Goal: Transaction & Acquisition: Book appointment/travel/reservation

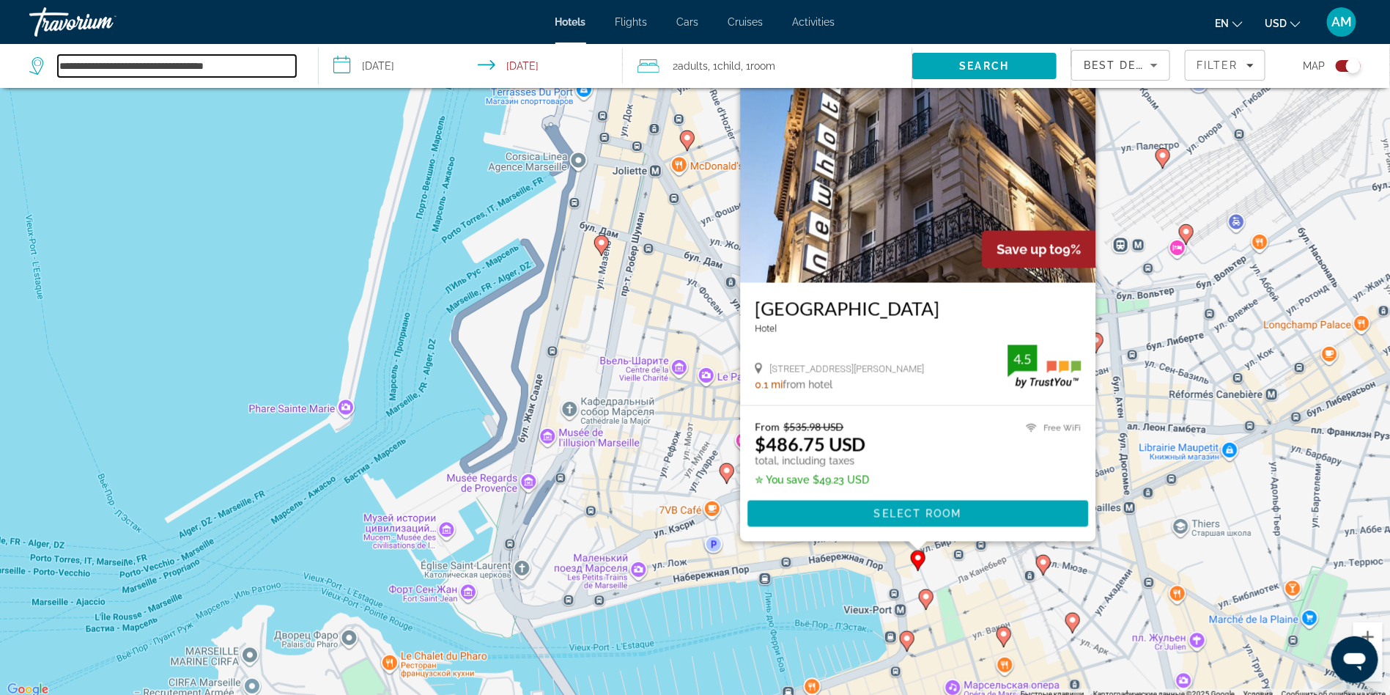
click at [133, 66] on input "**********" at bounding box center [177, 66] width 238 height 22
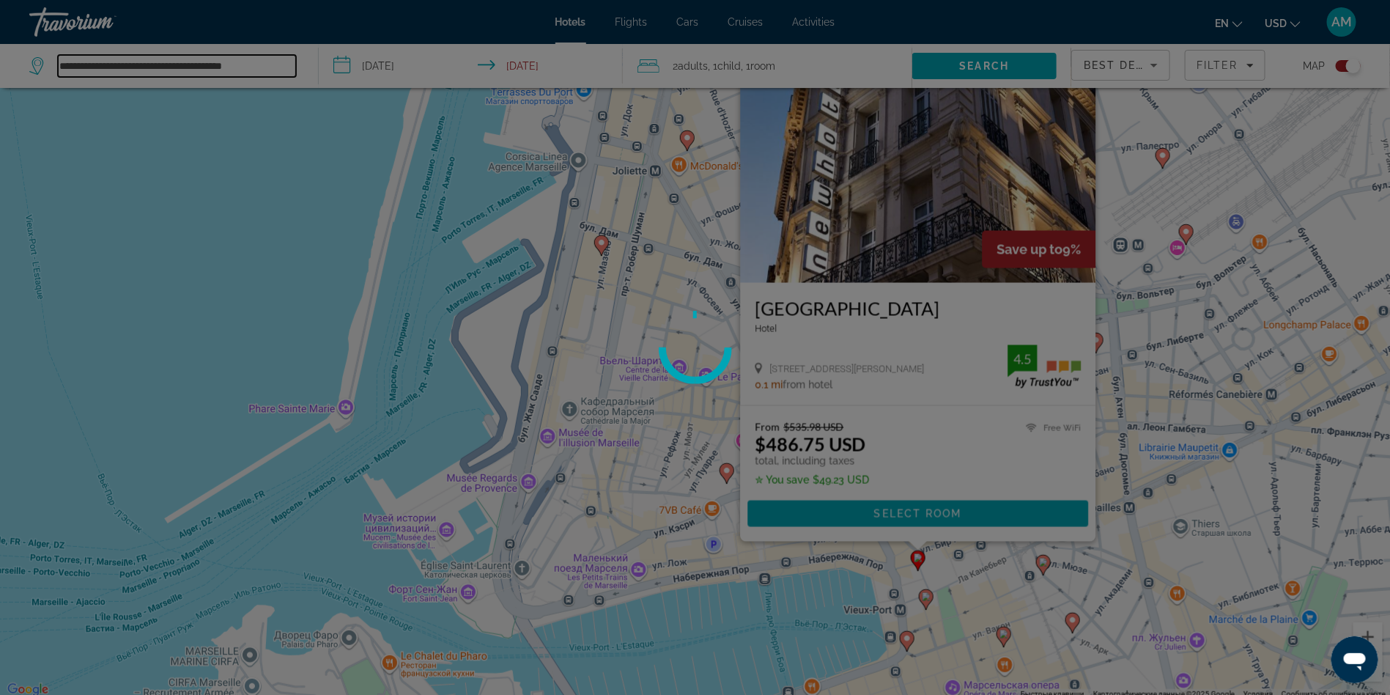
type input "**********"
click at [281, 68] on div at bounding box center [695, 347] width 1390 height 695
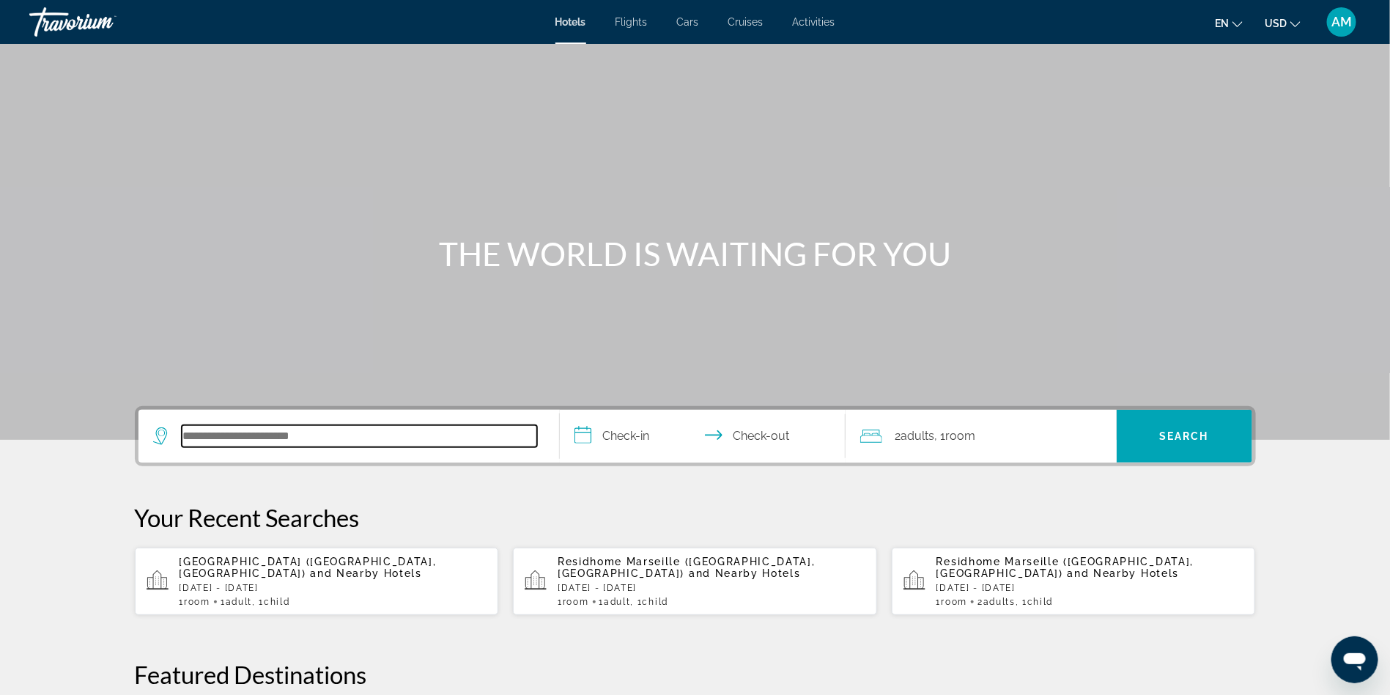
click at [205, 445] on input "Search hotel destination" at bounding box center [359, 436] width 355 height 22
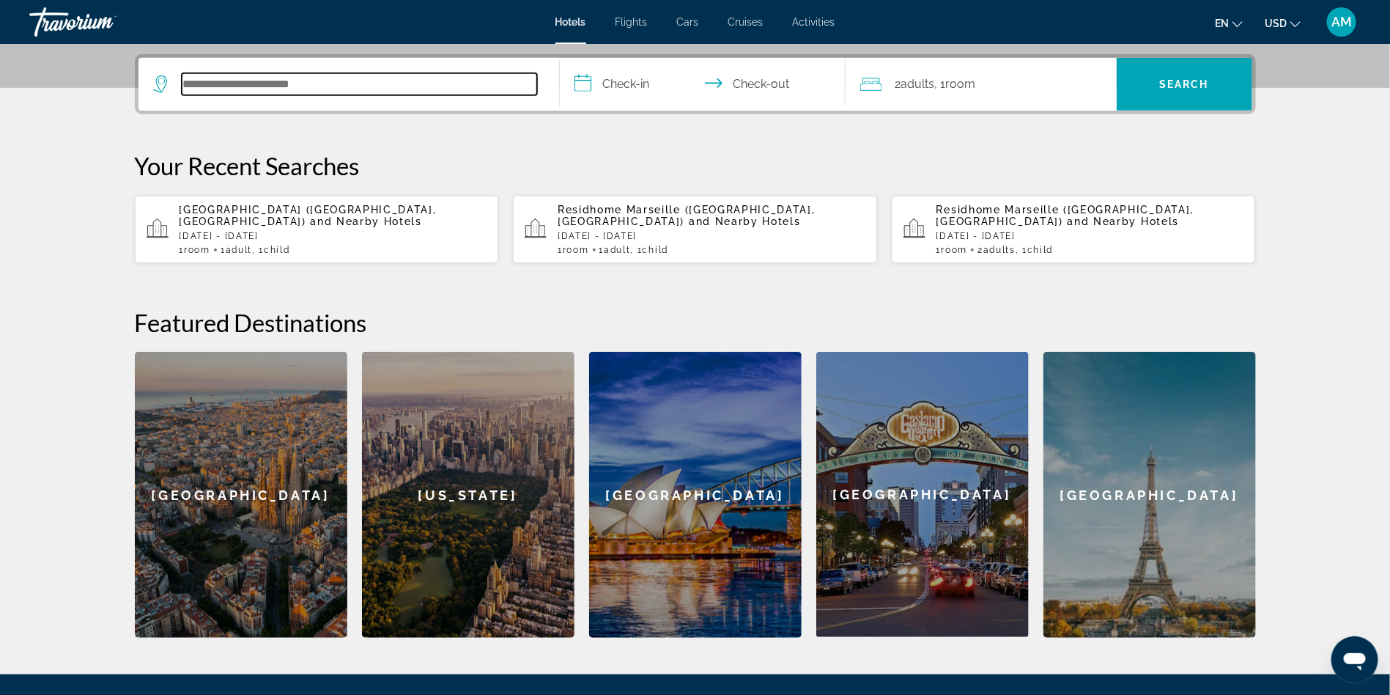
scroll to position [358, 0]
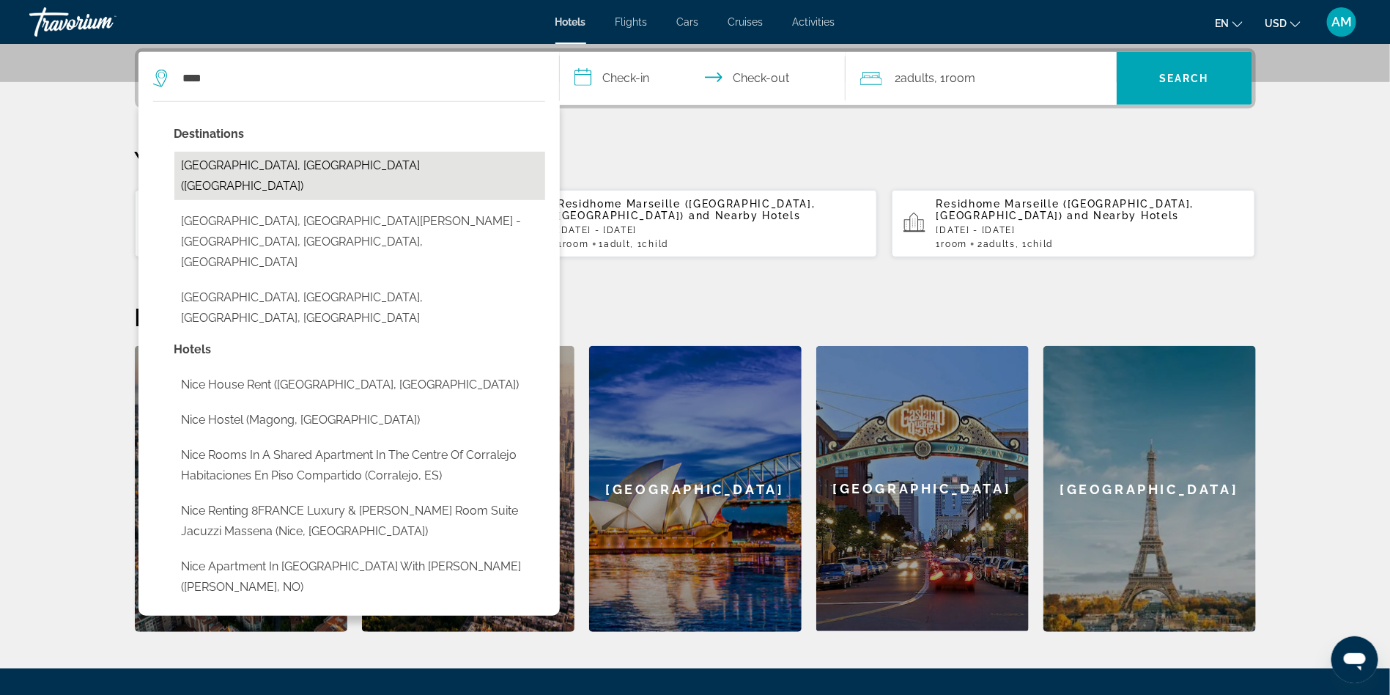
click at [251, 165] on button "[GEOGRAPHIC_DATA], [GEOGRAPHIC_DATA] ([GEOGRAPHIC_DATA])" at bounding box center [359, 176] width 371 height 48
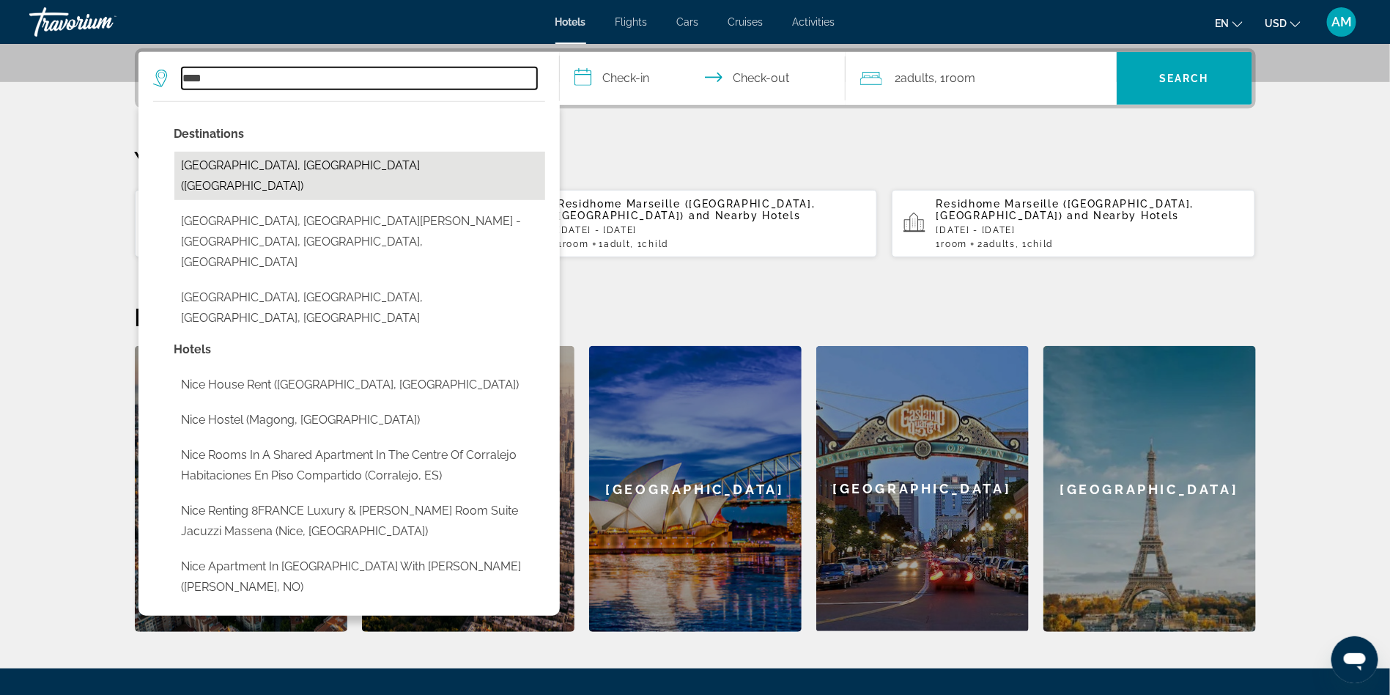
type input "**********"
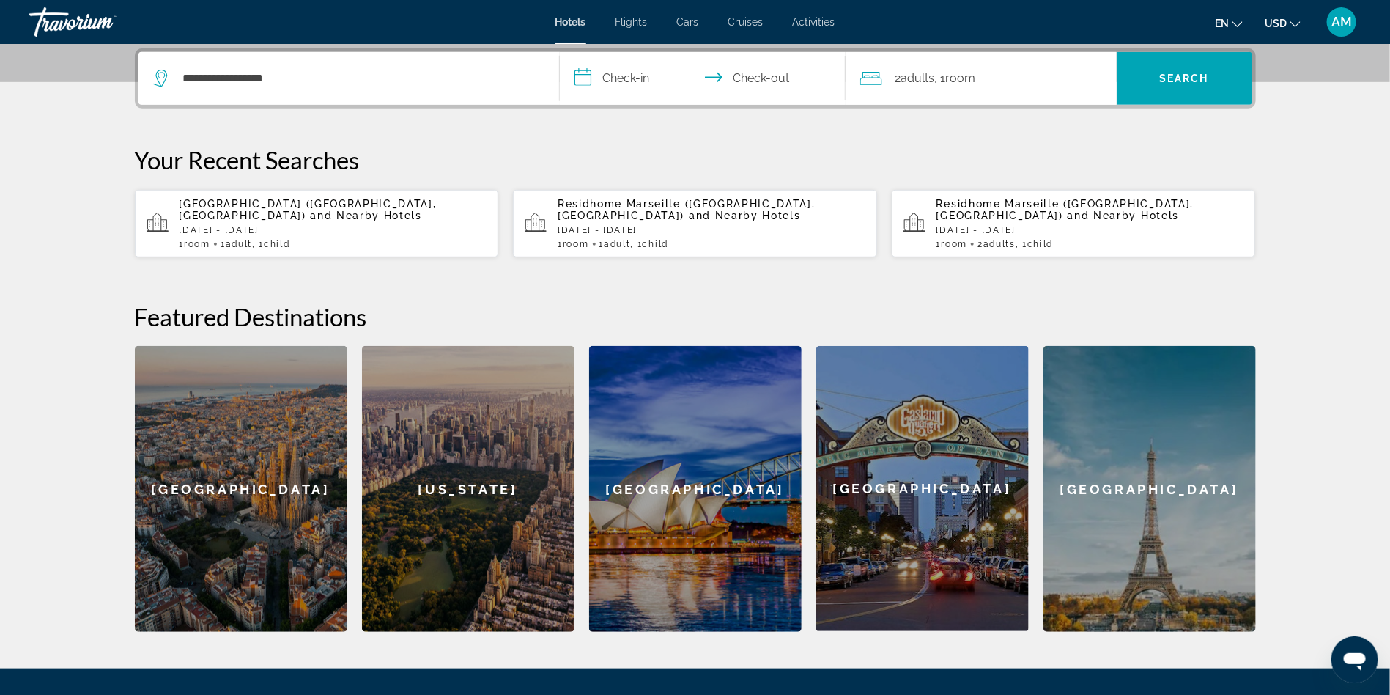
click at [627, 67] on input "**********" at bounding box center [706, 80] width 292 height 57
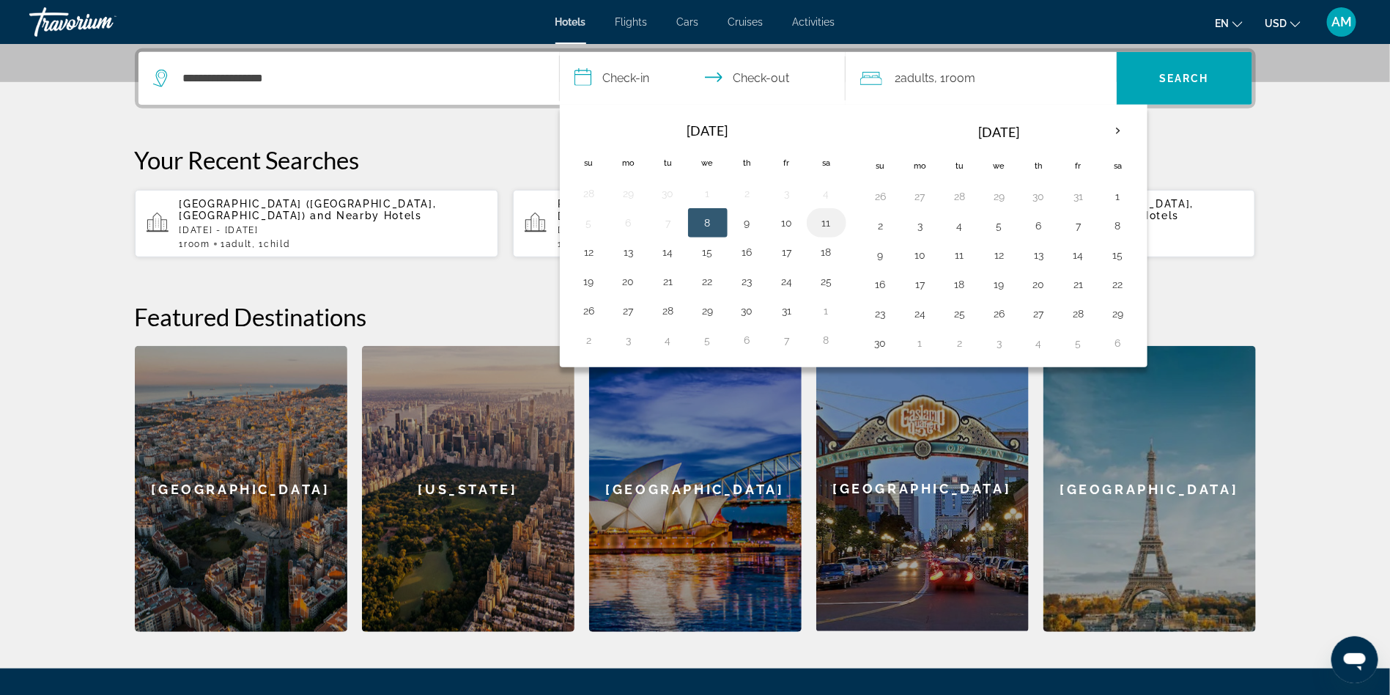
click at [827, 222] on button "11" at bounding box center [826, 223] width 23 height 21
click at [666, 252] on button "14" at bounding box center [668, 252] width 23 height 21
type input "**********"
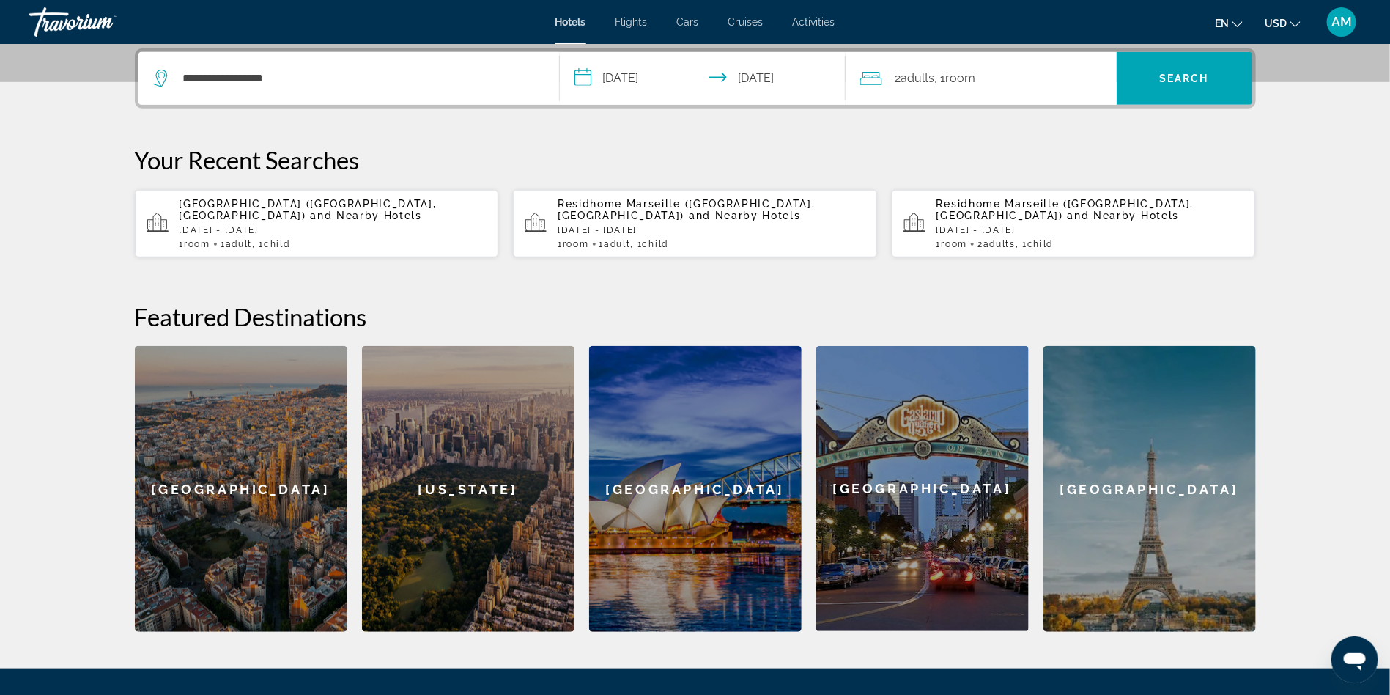
click at [928, 75] on span "Adults" at bounding box center [918, 78] width 34 height 14
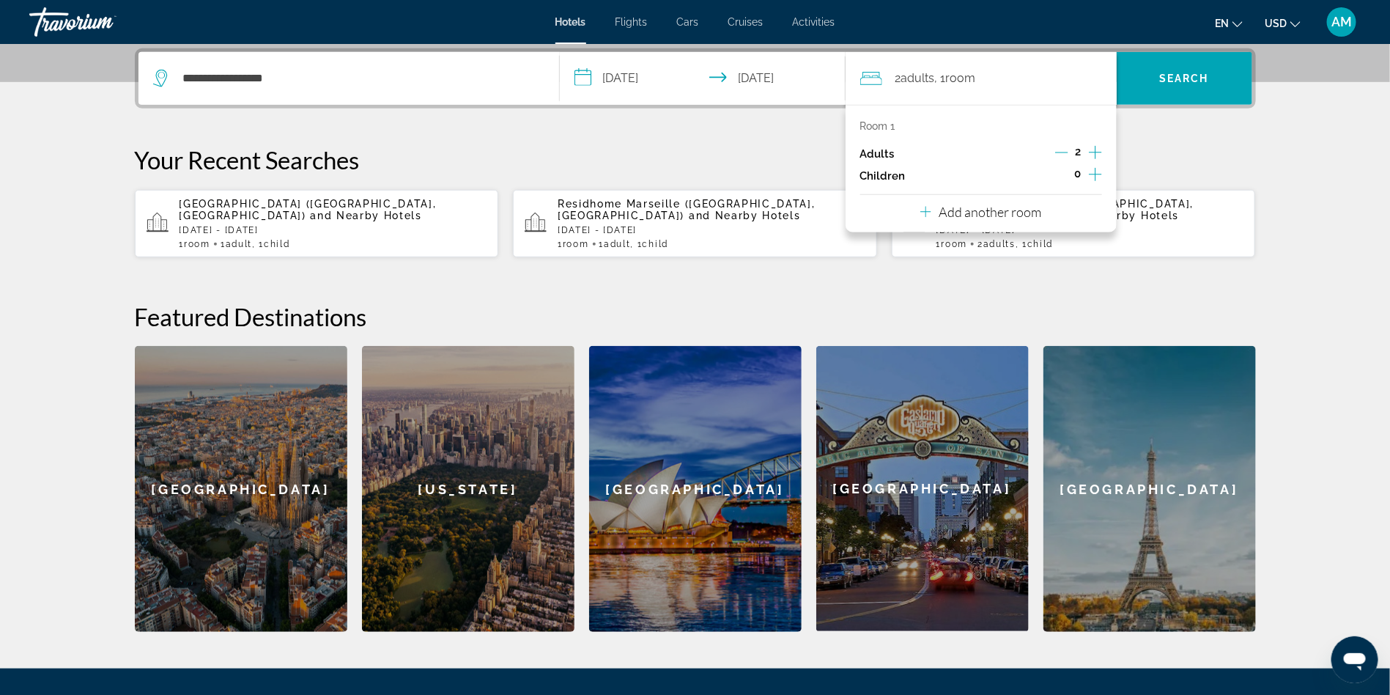
click at [1098, 174] on icon "Increment children" at bounding box center [1095, 175] width 13 height 18
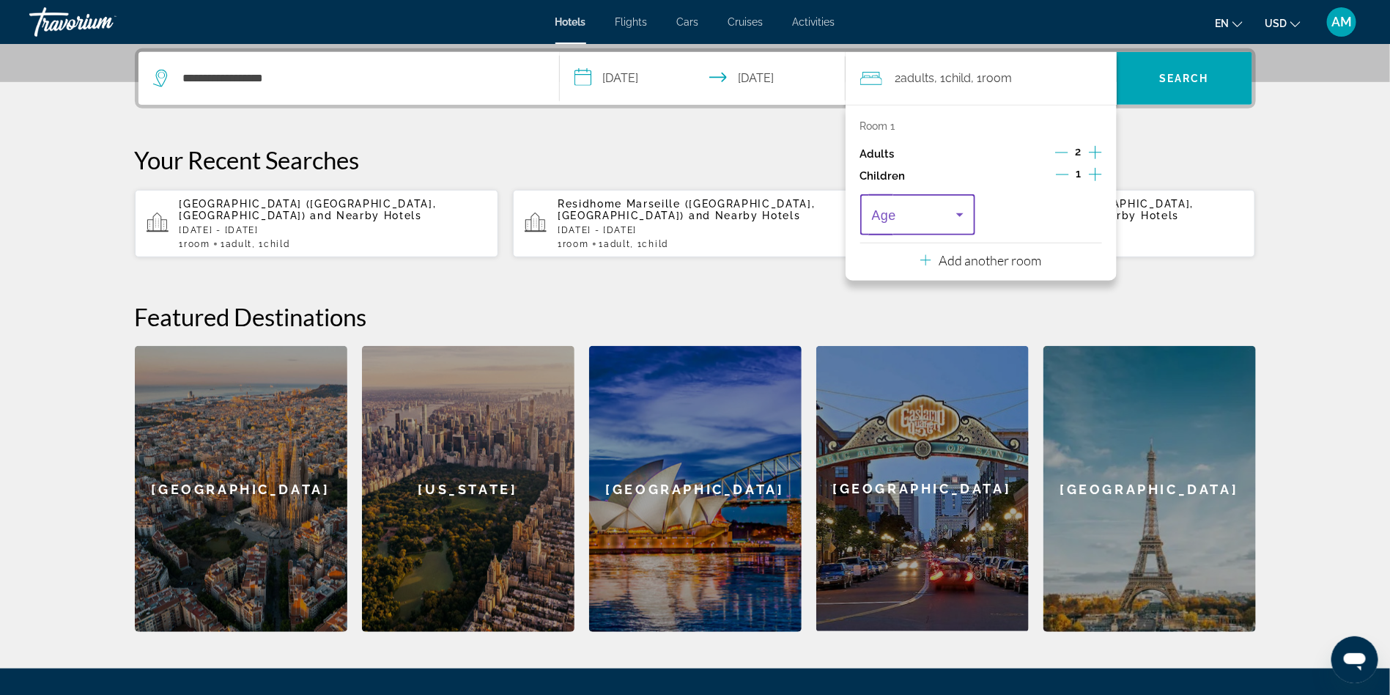
click at [950, 214] on span "Travelers: 2 adults, 1 child" at bounding box center [914, 215] width 85 height 18
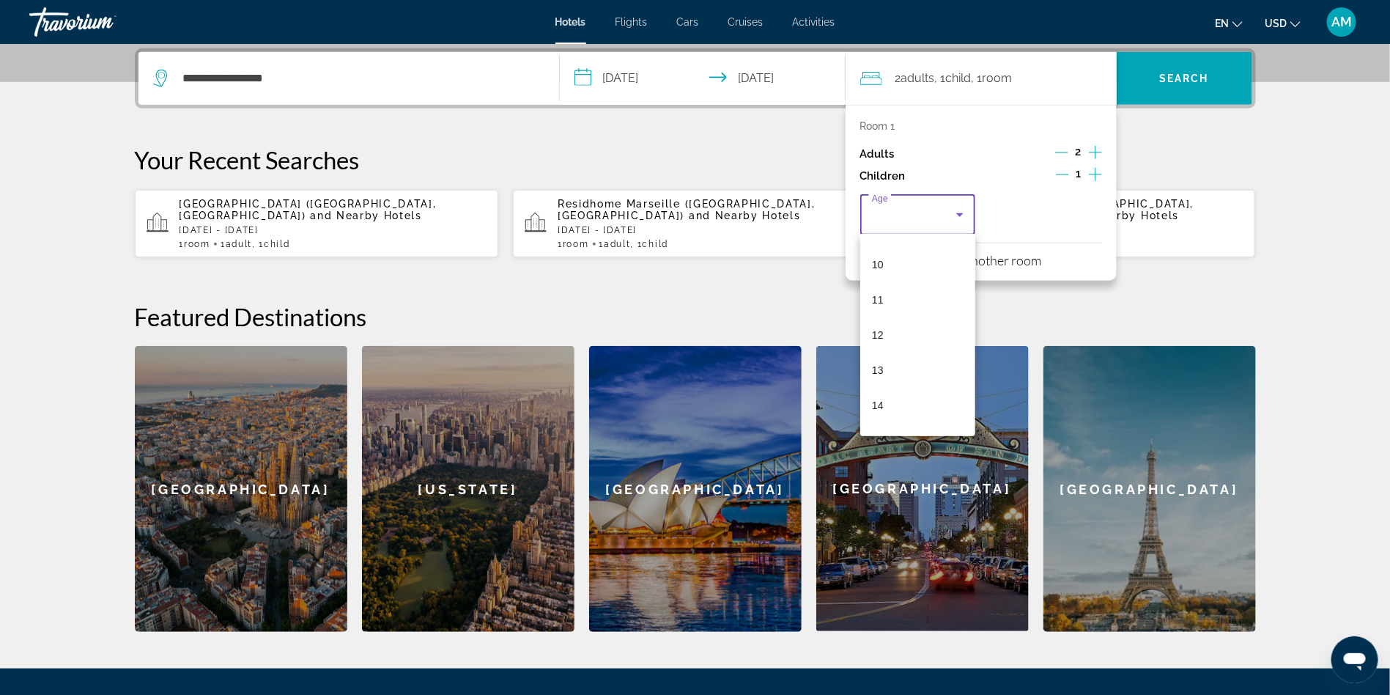
scroll to position [346, 0]
click at [885, 267] on mat-option "10" at bounding box center [918, 263] width 116 height 35
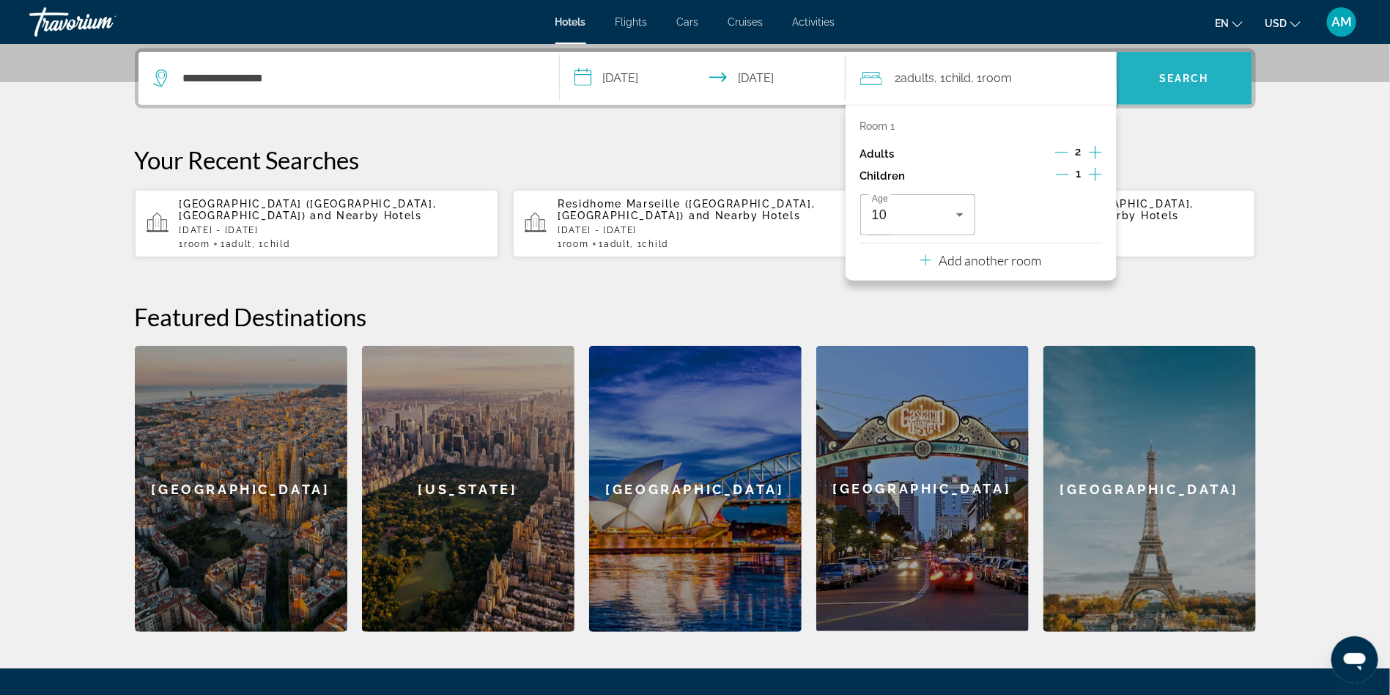
click at [1166, 70] on span "Search" at bounding box center [1185, 78] width 136 height 35
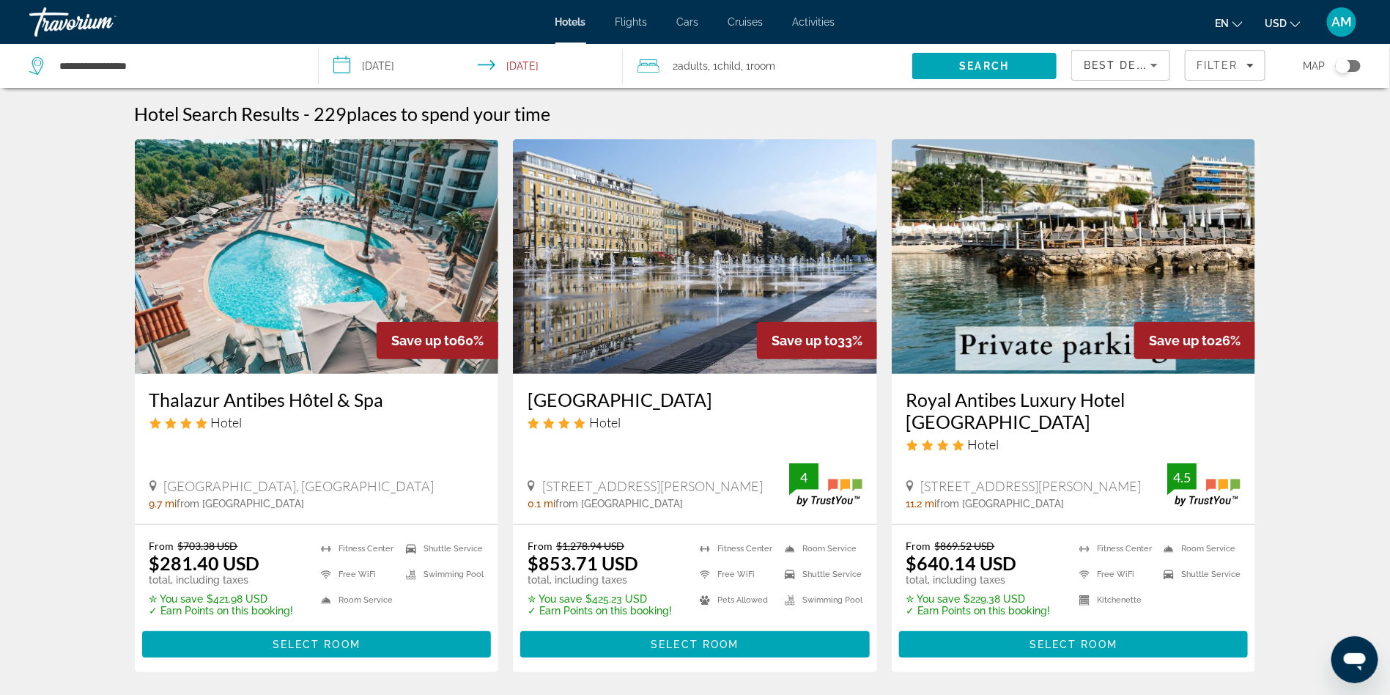
click at [1357, 67] on div "Toggle map" at bounding box center [1348, 66] width 25 height 12
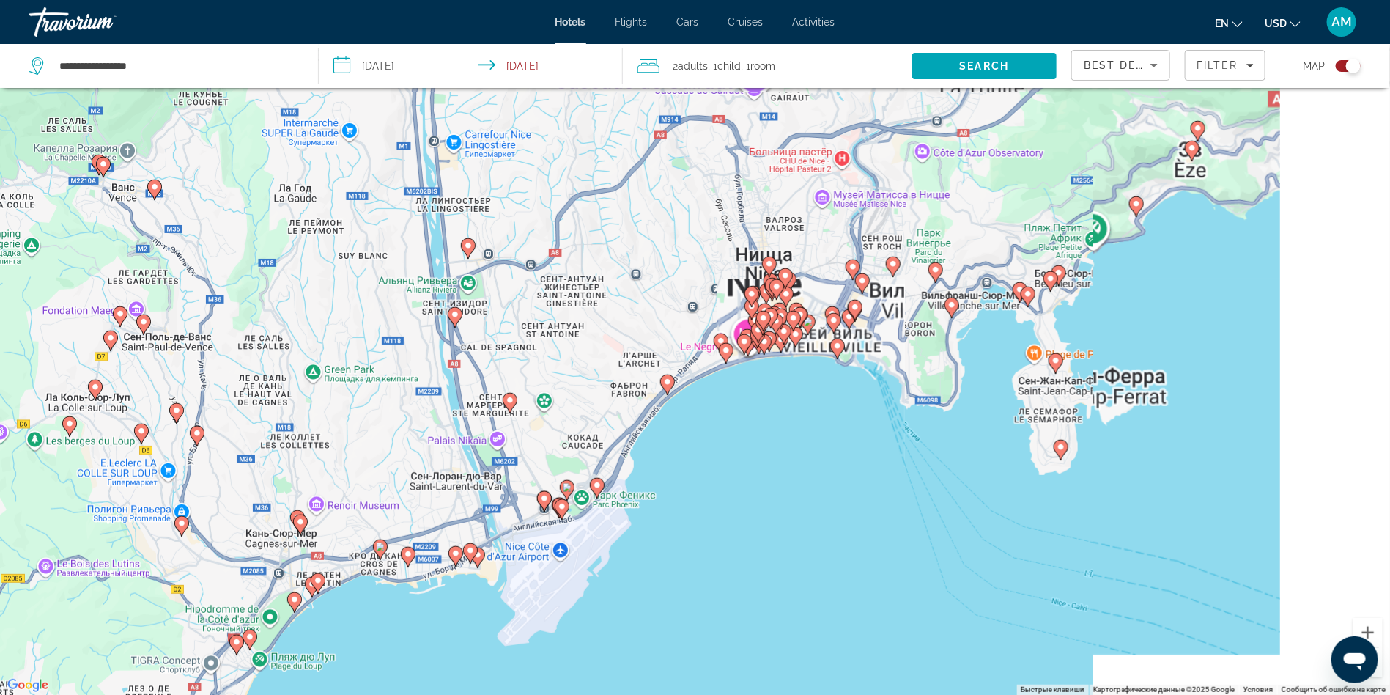
drag, startPoint x: 1199, startPoint y: 199, endPoint x: 802, endPoint y: 422, distance: 455.4
click at [802, 422] on div "Чтобы активировать перетаскивание с помощью клавиатуры, нажмите Alt + Ввод. Пос…" at bounding box center [695, 347] width 1390 height 695
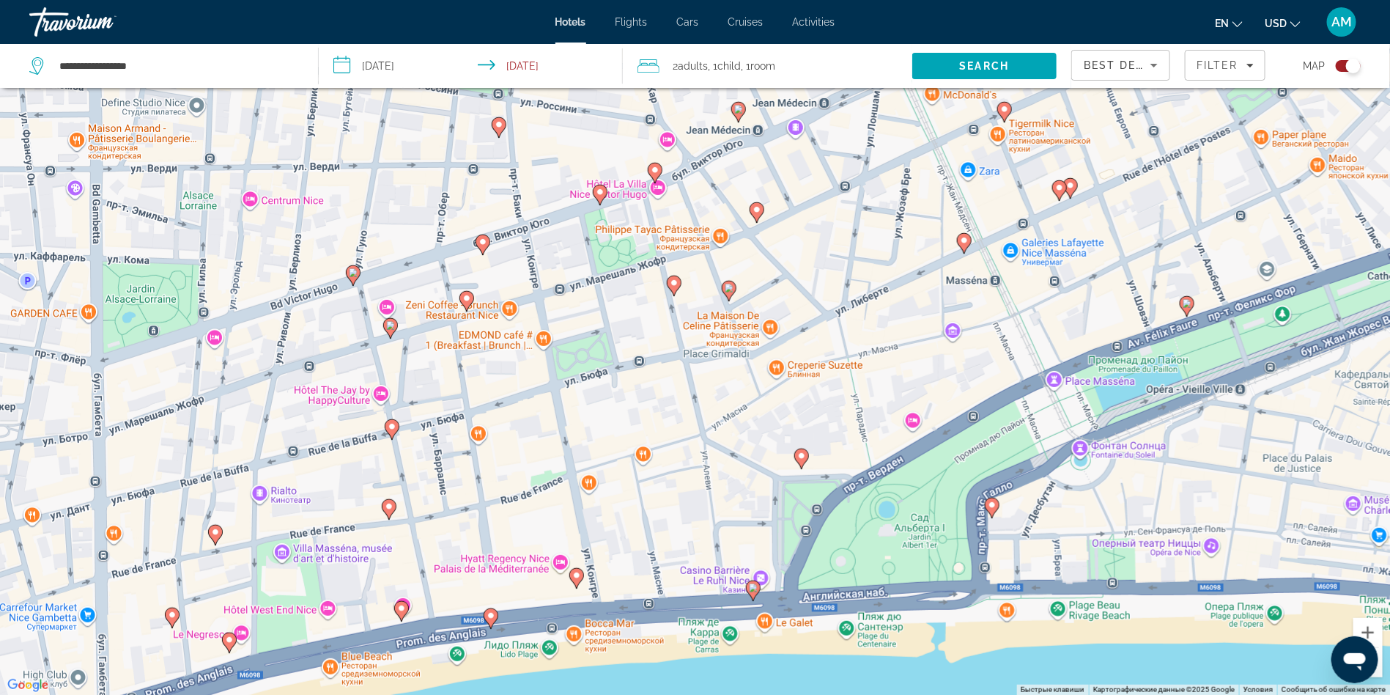
click at [1059, 190] on image "Main content" at bounding box center [1059, 187] width 9 height 9
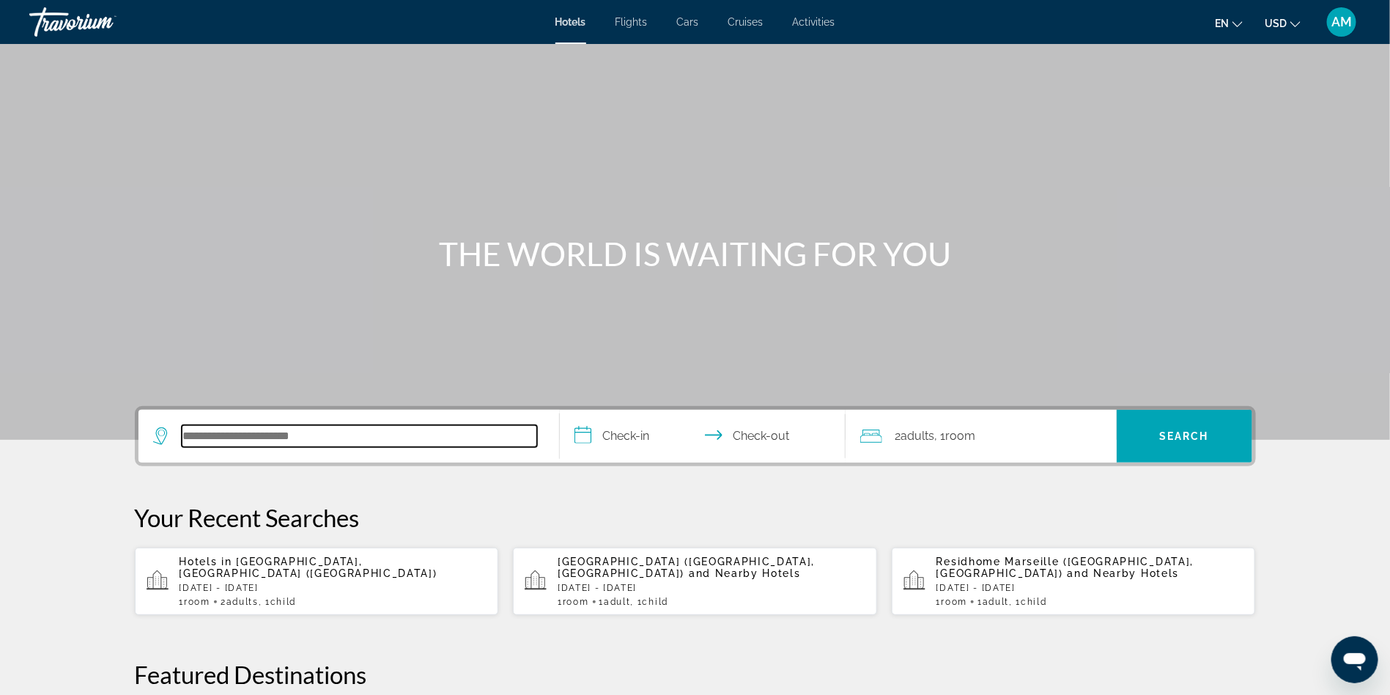
click at [271, 429] on input "Search hotel destination" at bounding box center [359, 436] width 355 height 22
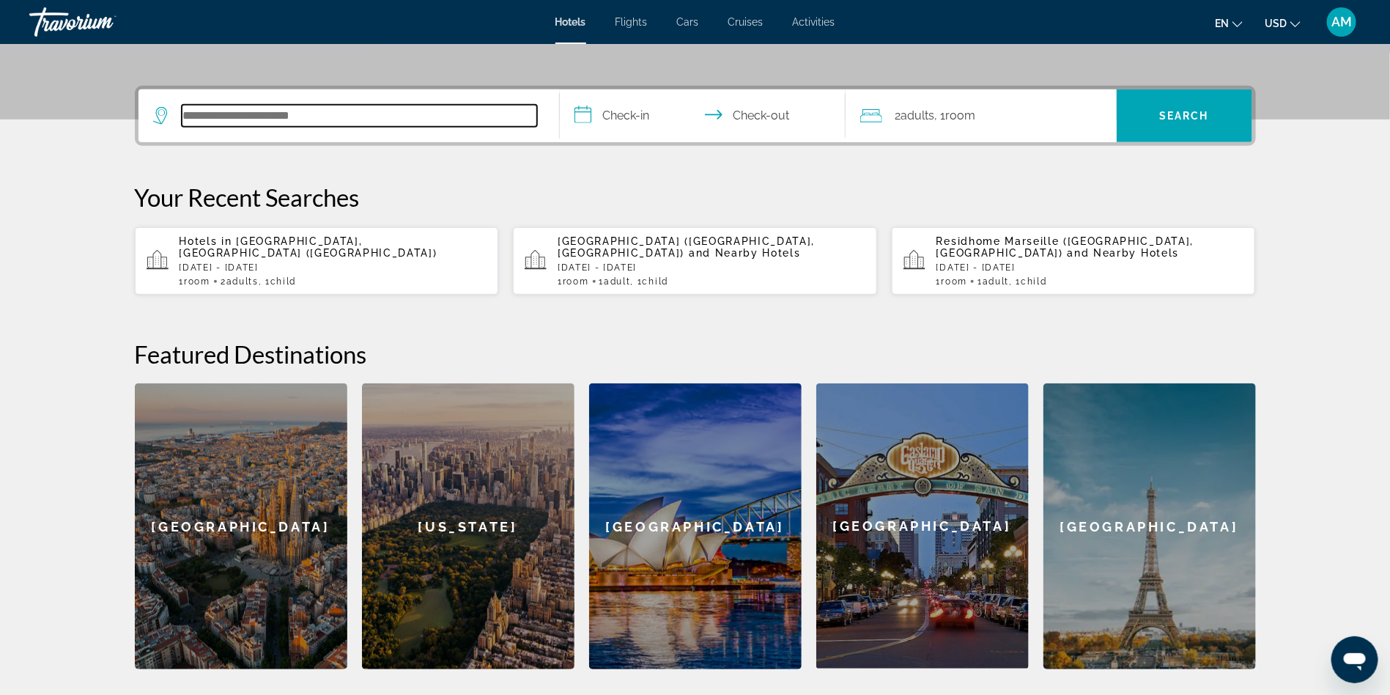
scroll to position [358, 0]
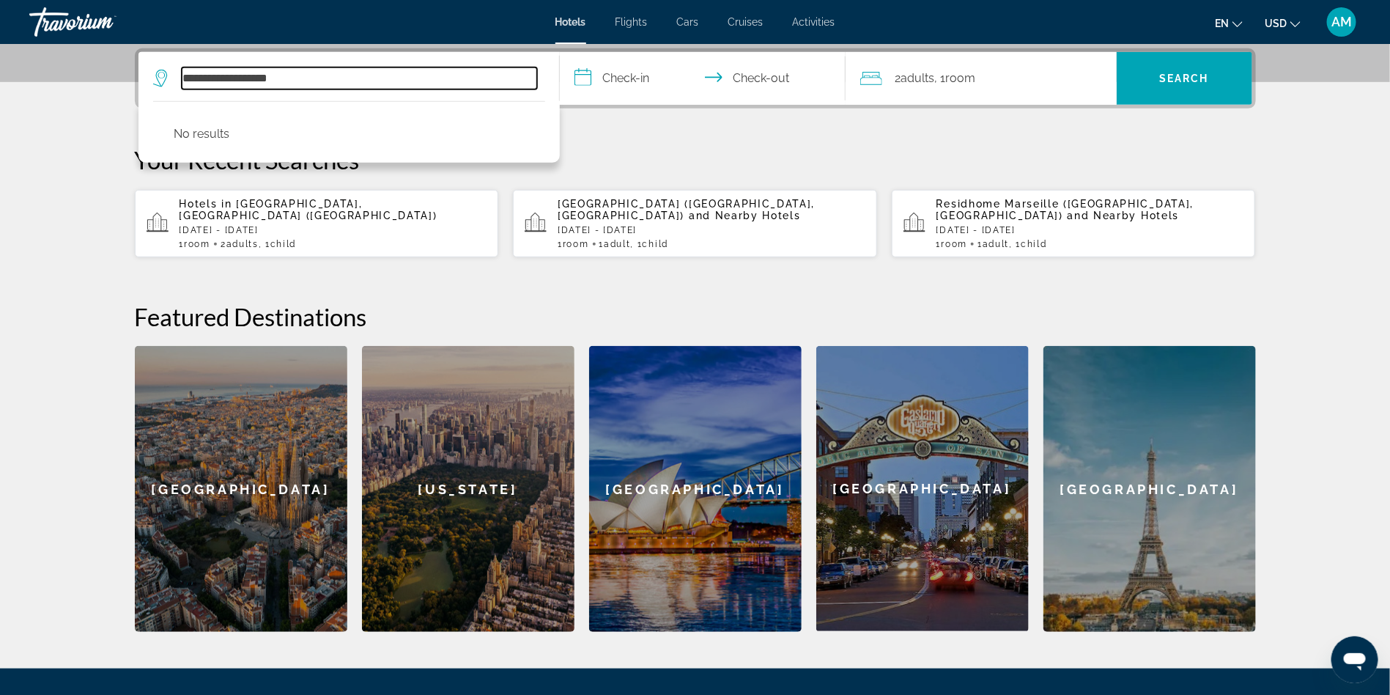
click at [193, 80] on input "**********" at bounding box center [359, 78] width 355 height 22
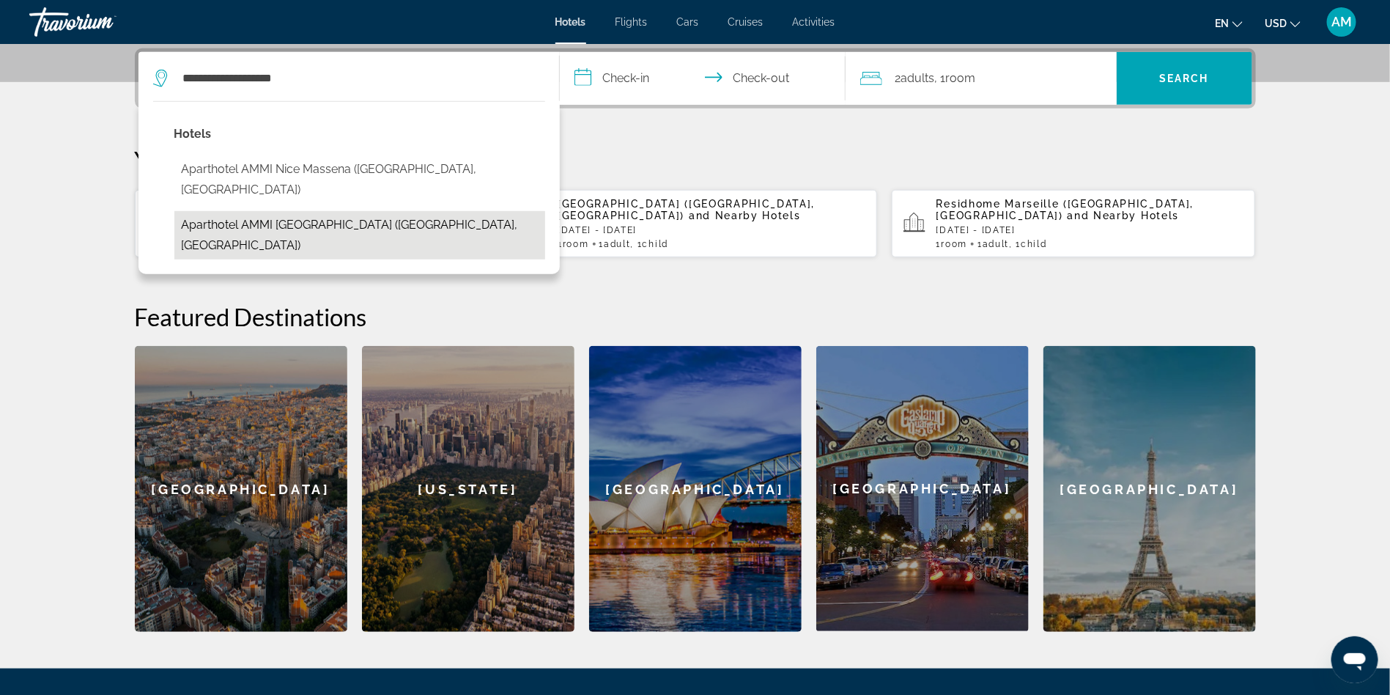
click at [266, 211] on button "Aparthotel AMMI [GEOGRAPHIC_DATA] ([GEOGRAPHIC_DATA], [GEOGRAPHIC_DATA])" at bounding box center [359, 235] width 371 height 48
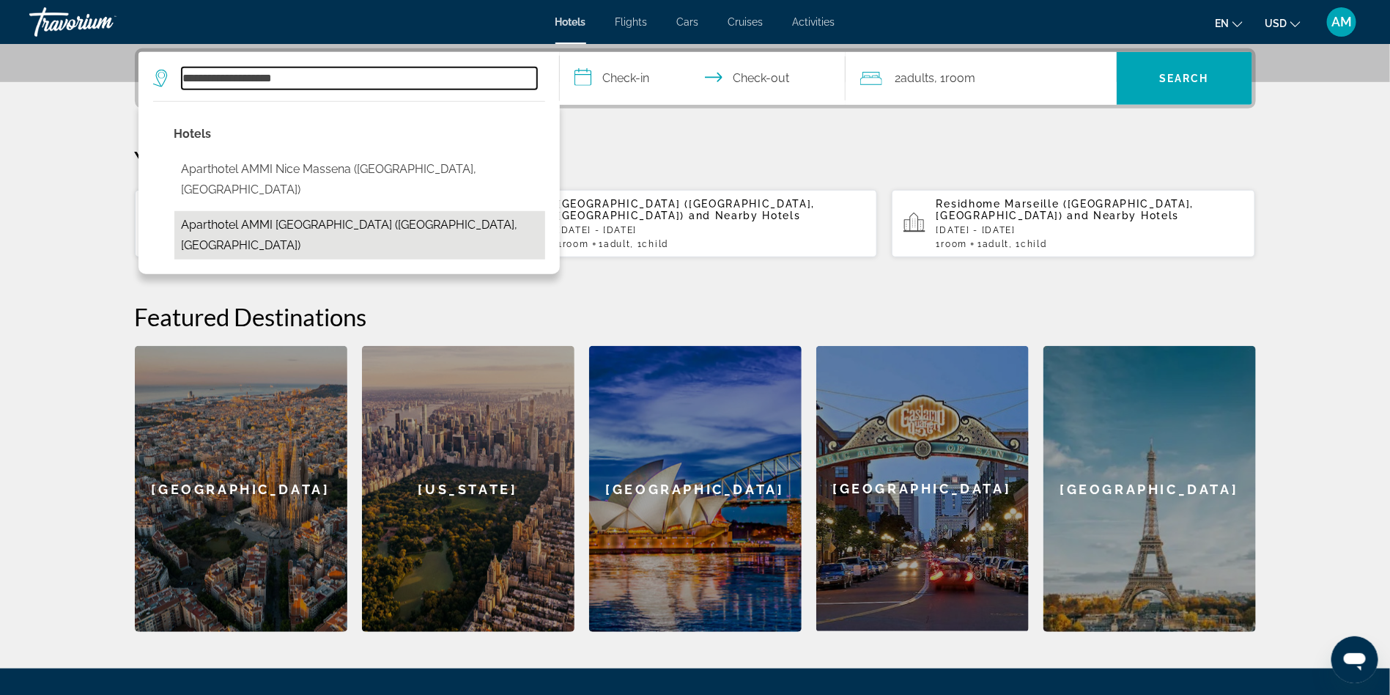
type input "**********"
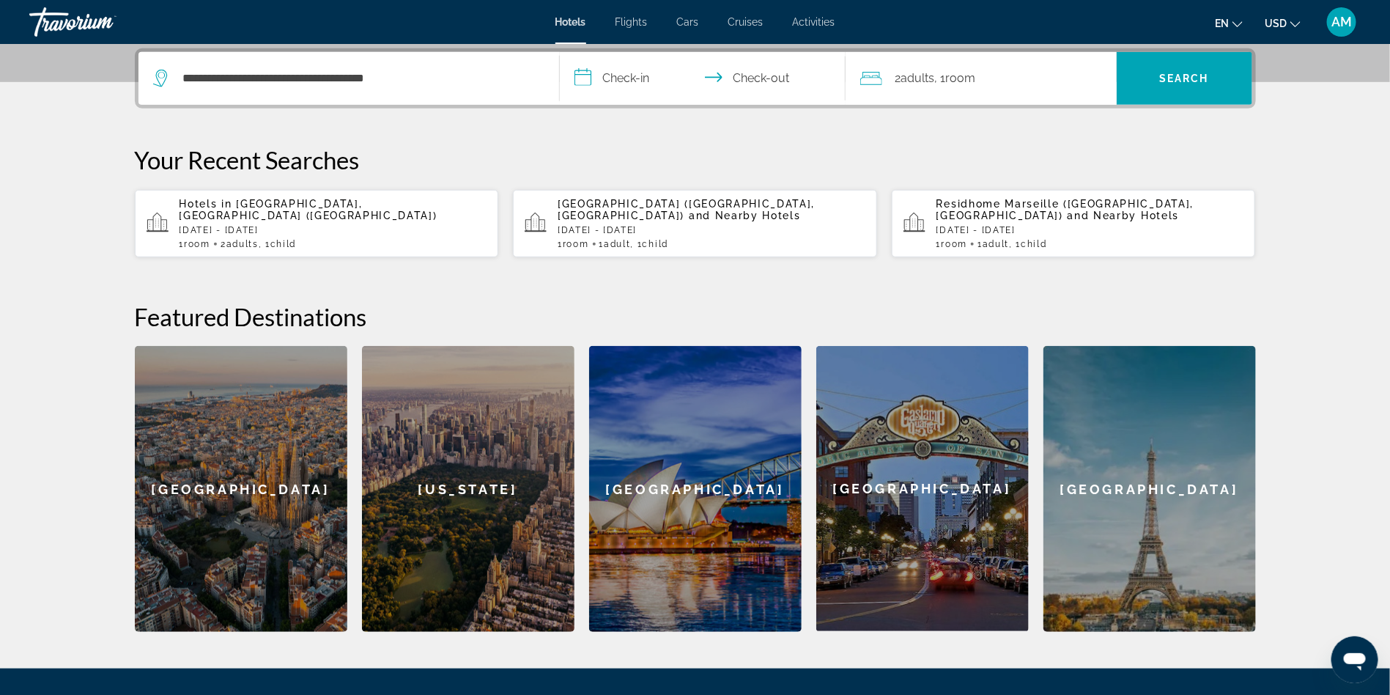
click at [640, 72] on input "**********" at bounding box center [706, 80] width 292 height 57
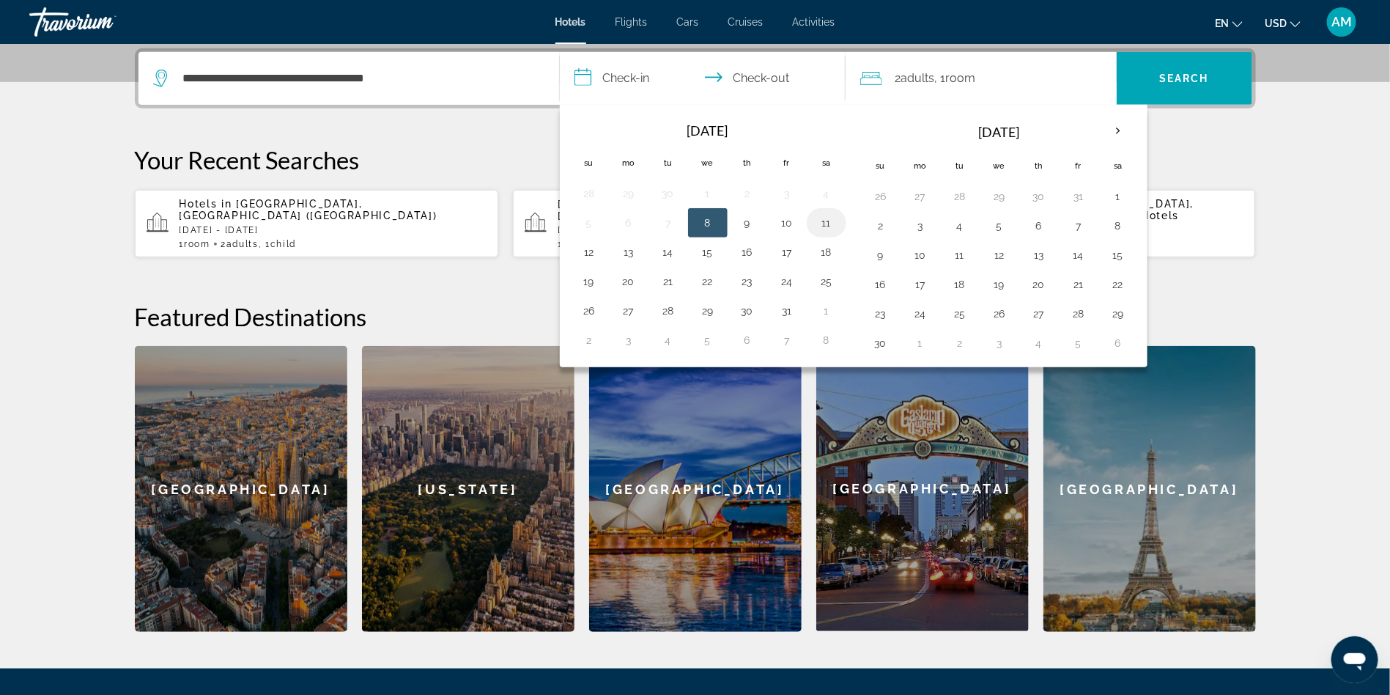
click at [821, 220] on button "11" at bounding box center [826, 223] width 23 height 21
click at [667, 252] on button "14" at bounding box center [668, 252] width 23 height 21
type input "**********"
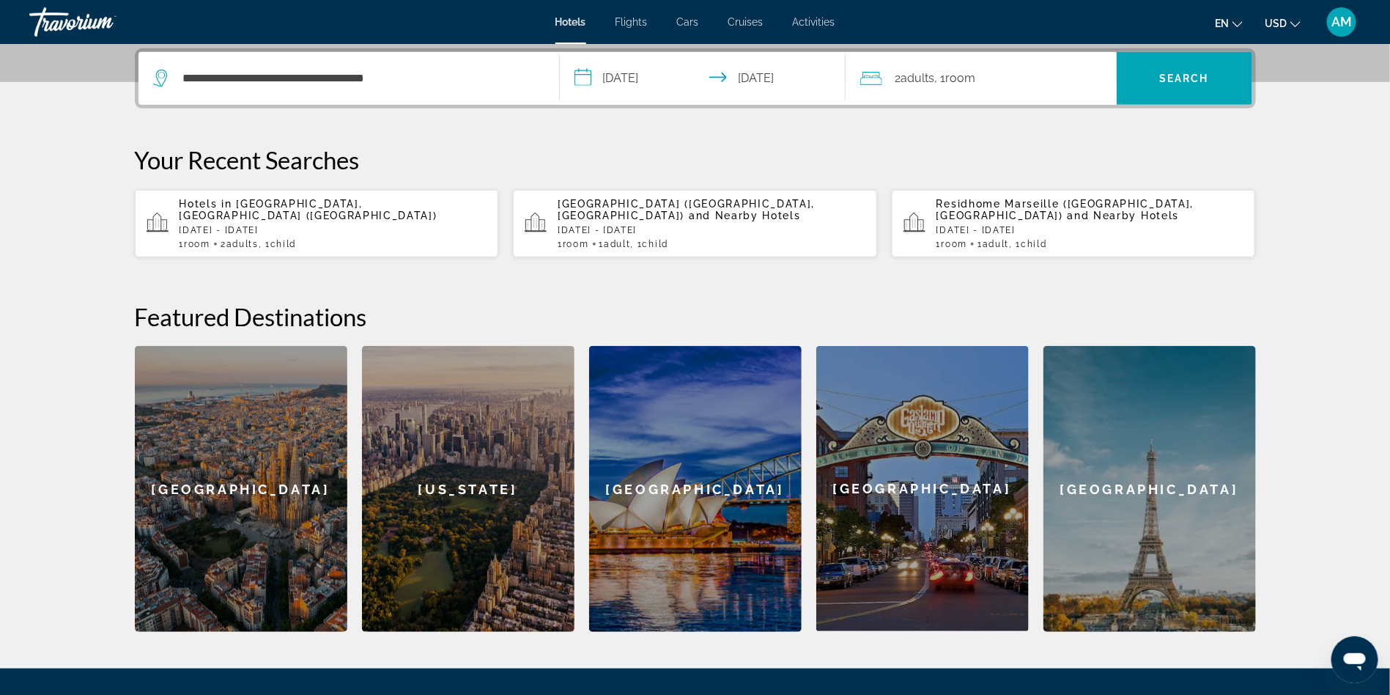
click at [931, 88] on span "2 Adult Adults" at bounding box center [916, 78] width 40 height 21
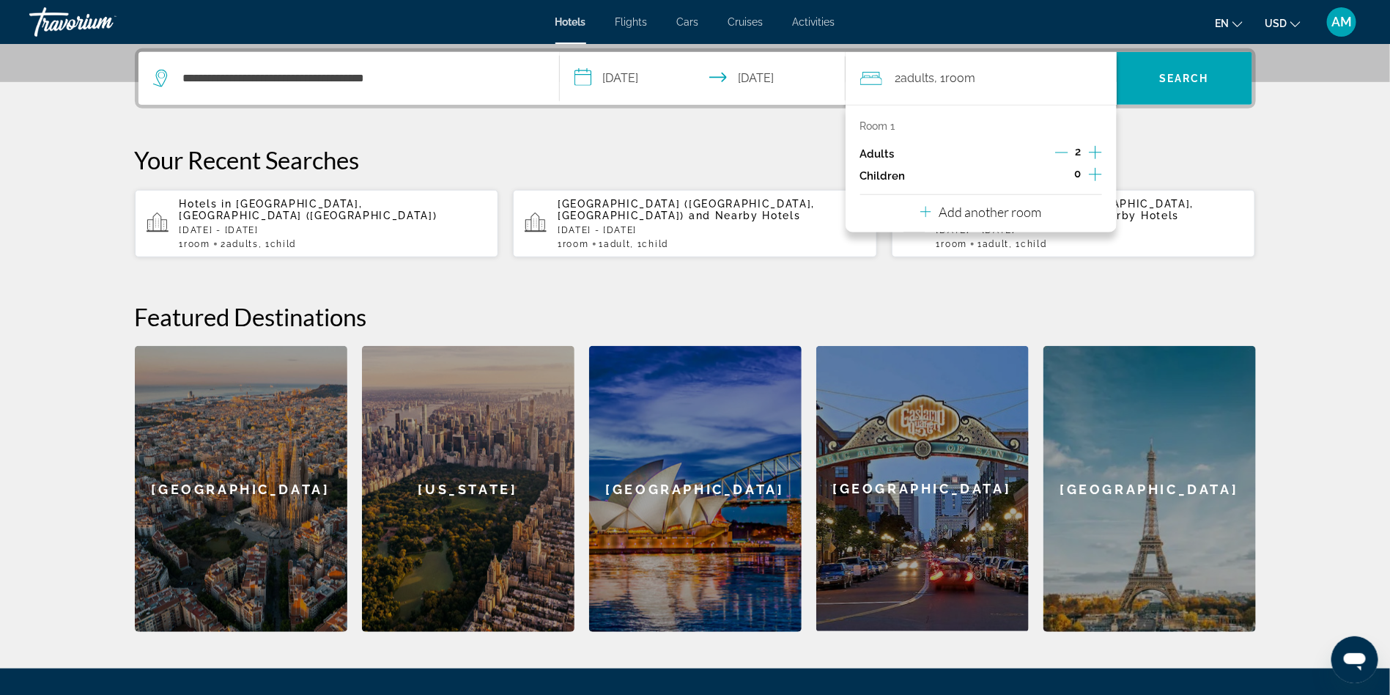
click at [1091, 173] on icon "Increment children" at bounding box center [1095, 174] width 13 height 13
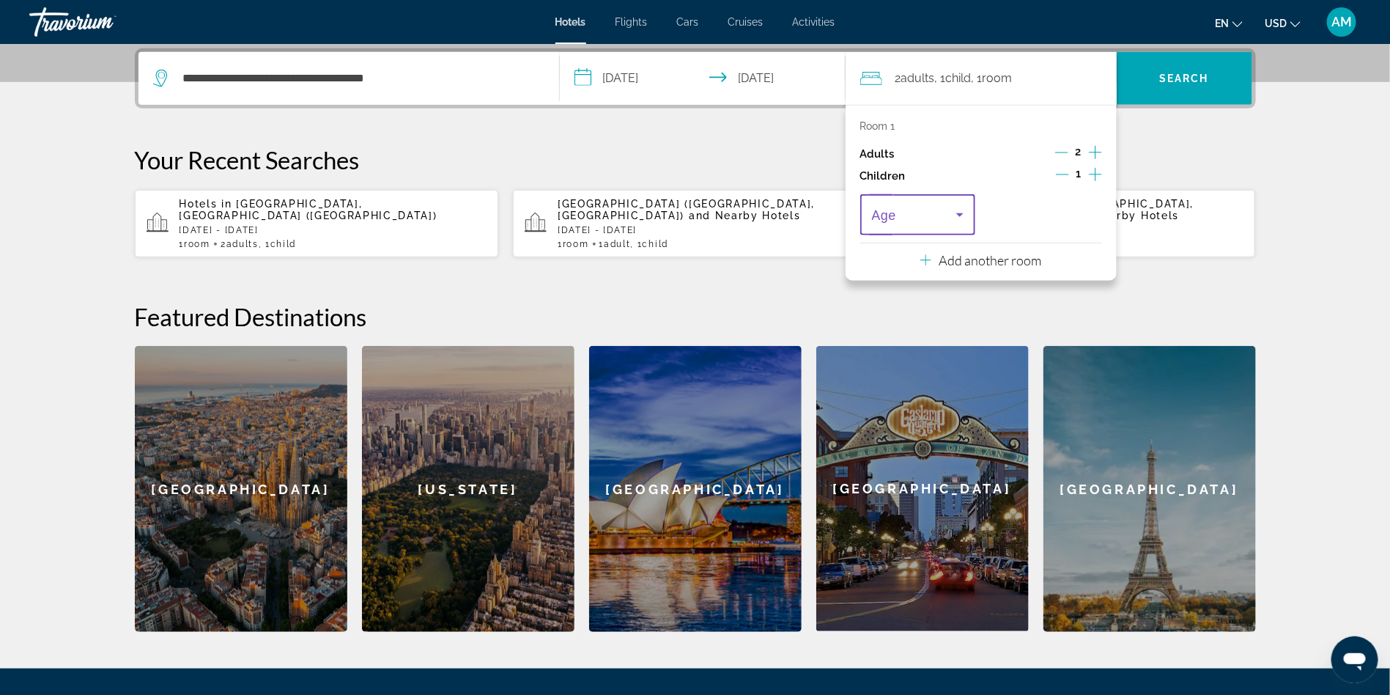
click at [938, 213] on span "Travelers: 2 adults, 1 child" at bounding box center [914, 215] width 85 height 18
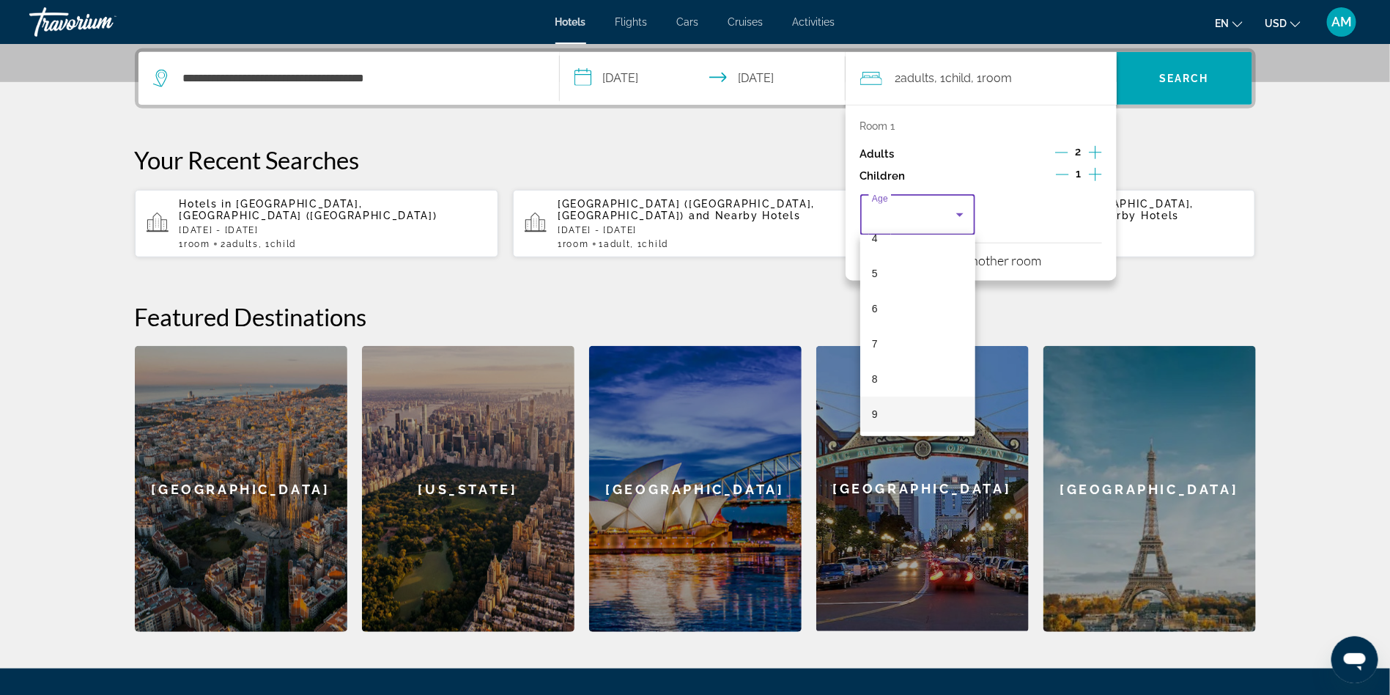
scroll to position [192, 0]
click at [902, 413] on mat-option "10" at bounding box center [918, 417] width 116 height 35
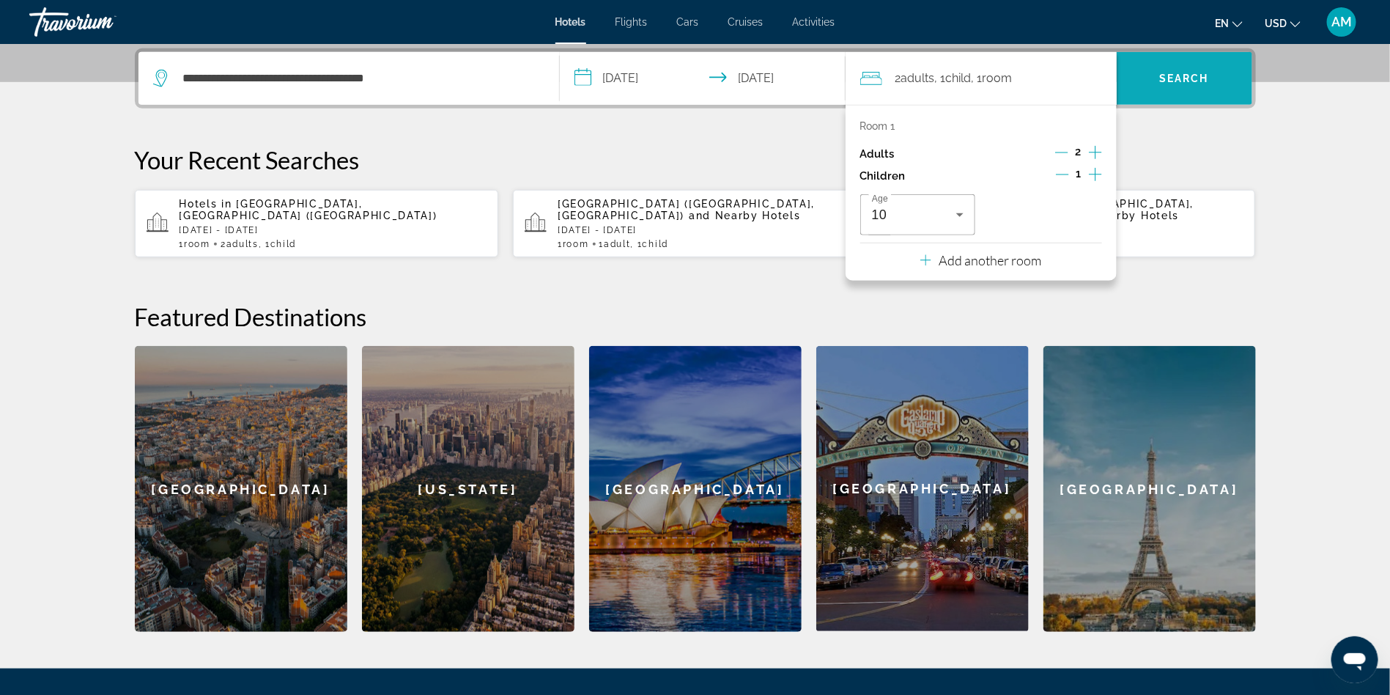
click at [1148, 80] on span "Search" at bounding box center [1185, 78] width 136 height 35
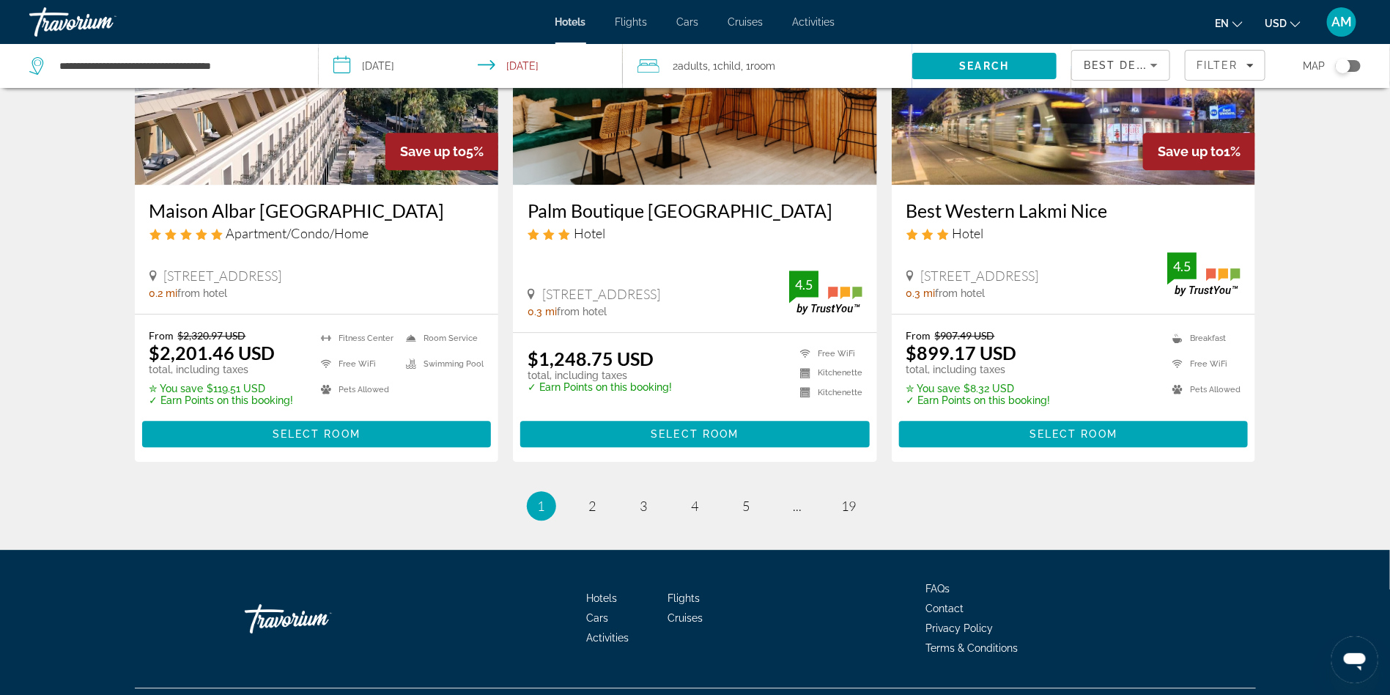
scroll to position [1842, 0]
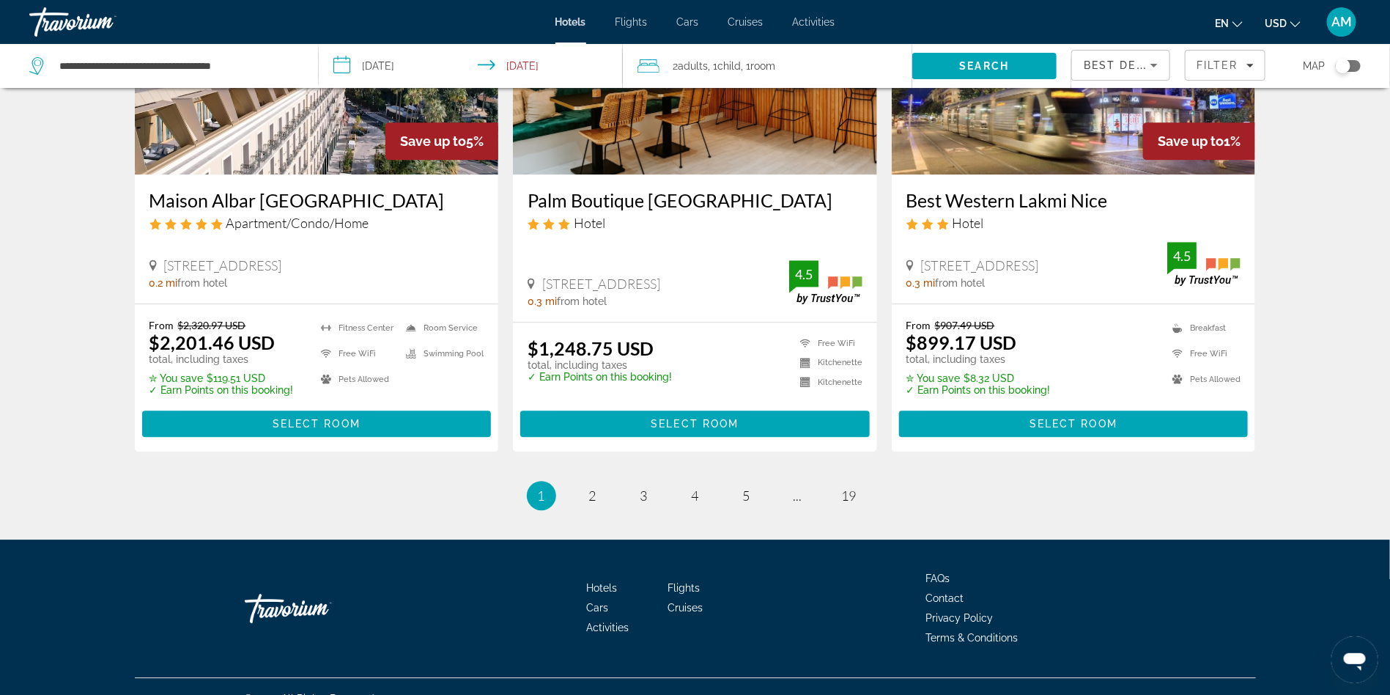
click at [575, 483] on ul "1 / 19 You're on page 1 page 2 page 3 page 4 page 5 page ... page 19" at bounding box center [695, 495] width 1121 height 29
click at [591, 487] on span "2" at bounding box center [592, 495] width 7 height 16
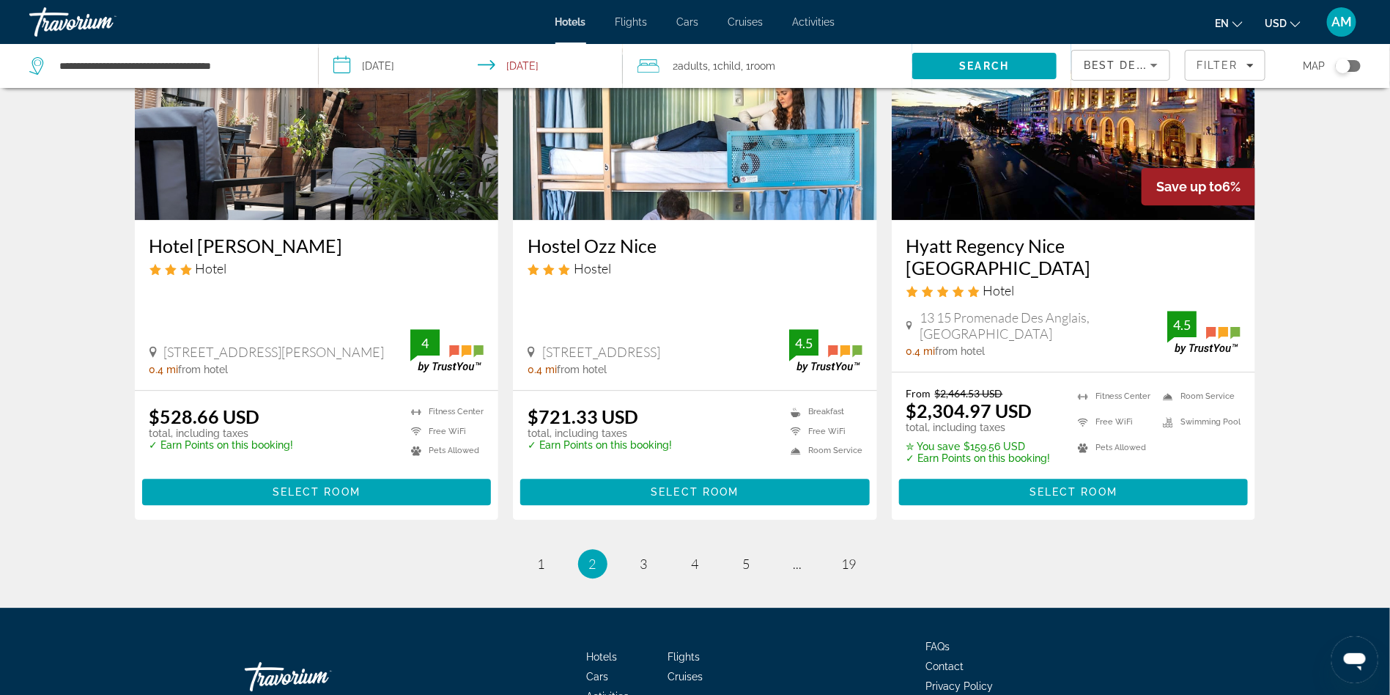
scroll to position [1869, 0]
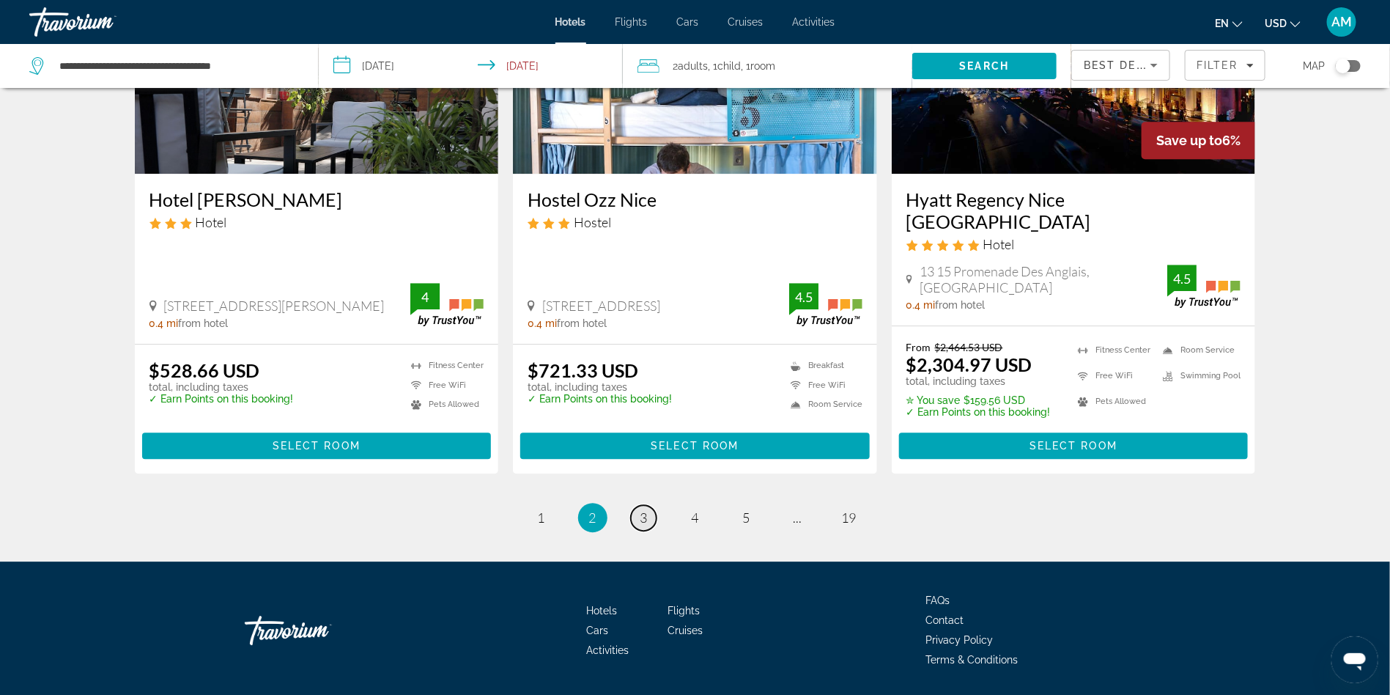
click at [646, 509] on span "3" at bounding box center [643, 517] width 7 height 16
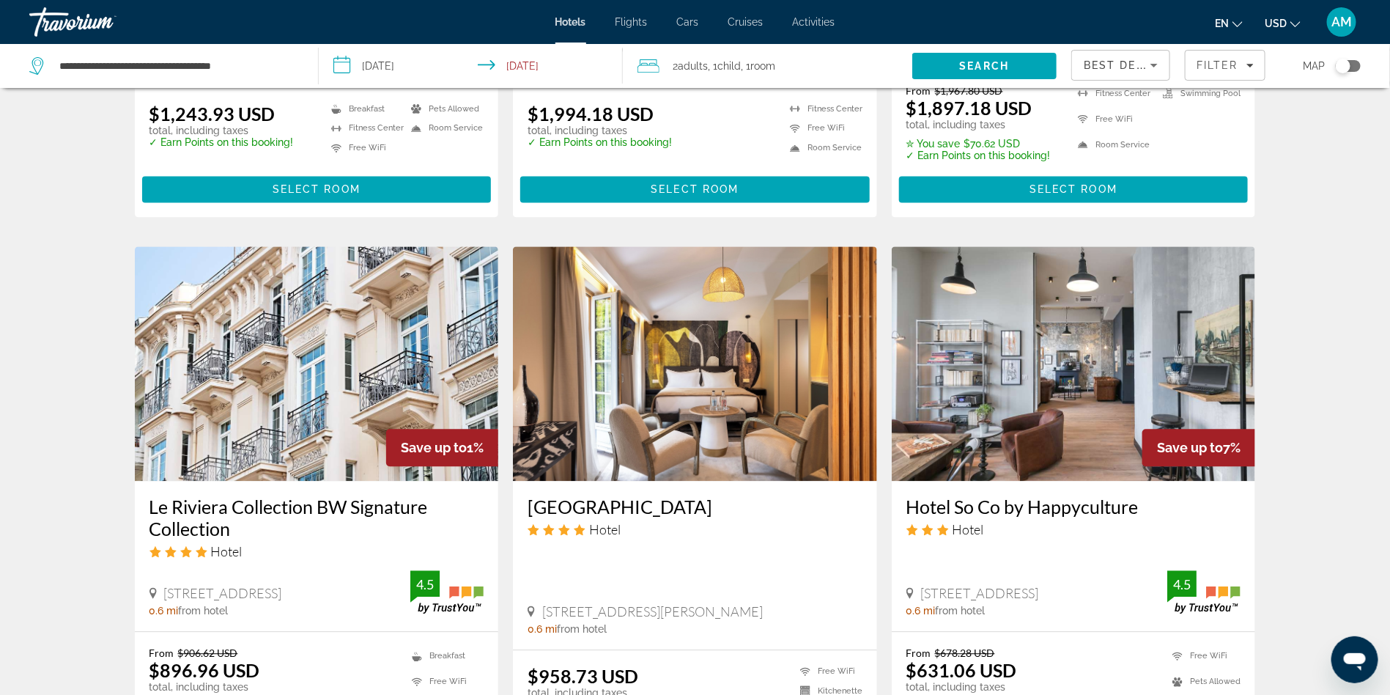
scroll to position [1847, 0]
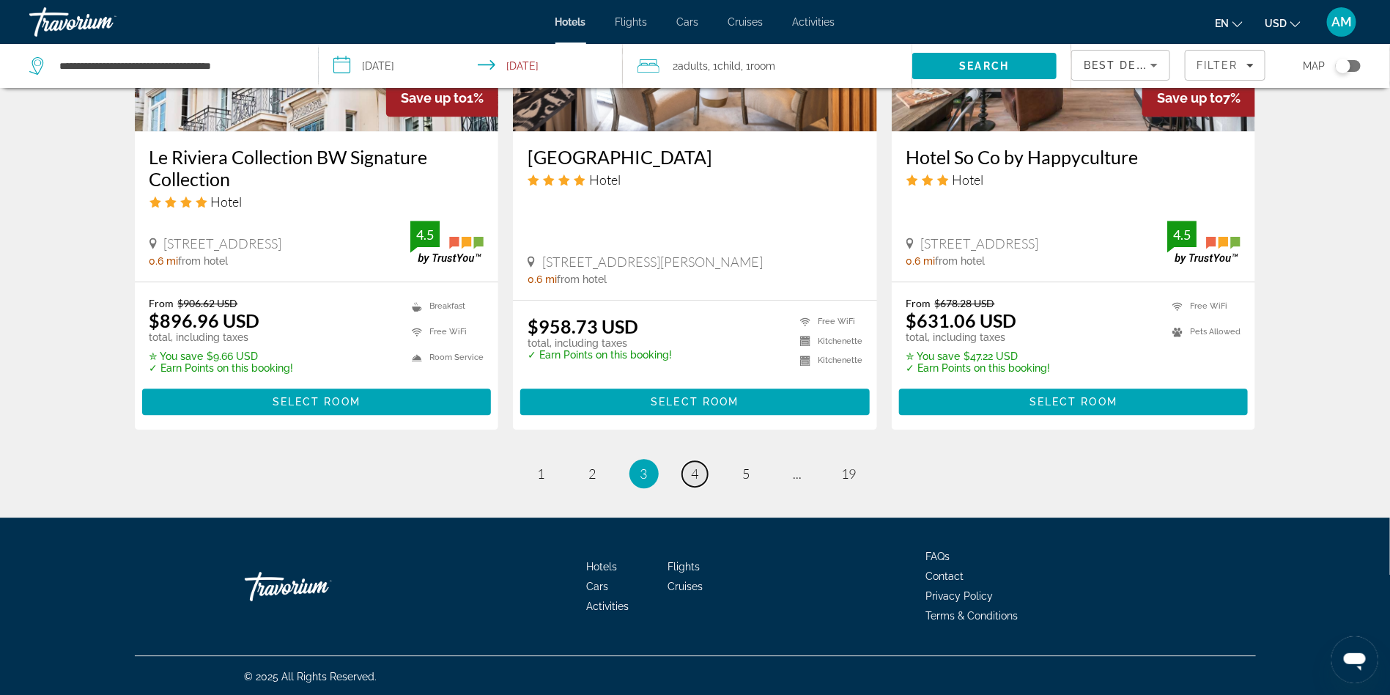
click at [697, 471] on span "4" at bounding box center [695, 473] width 7 height 16
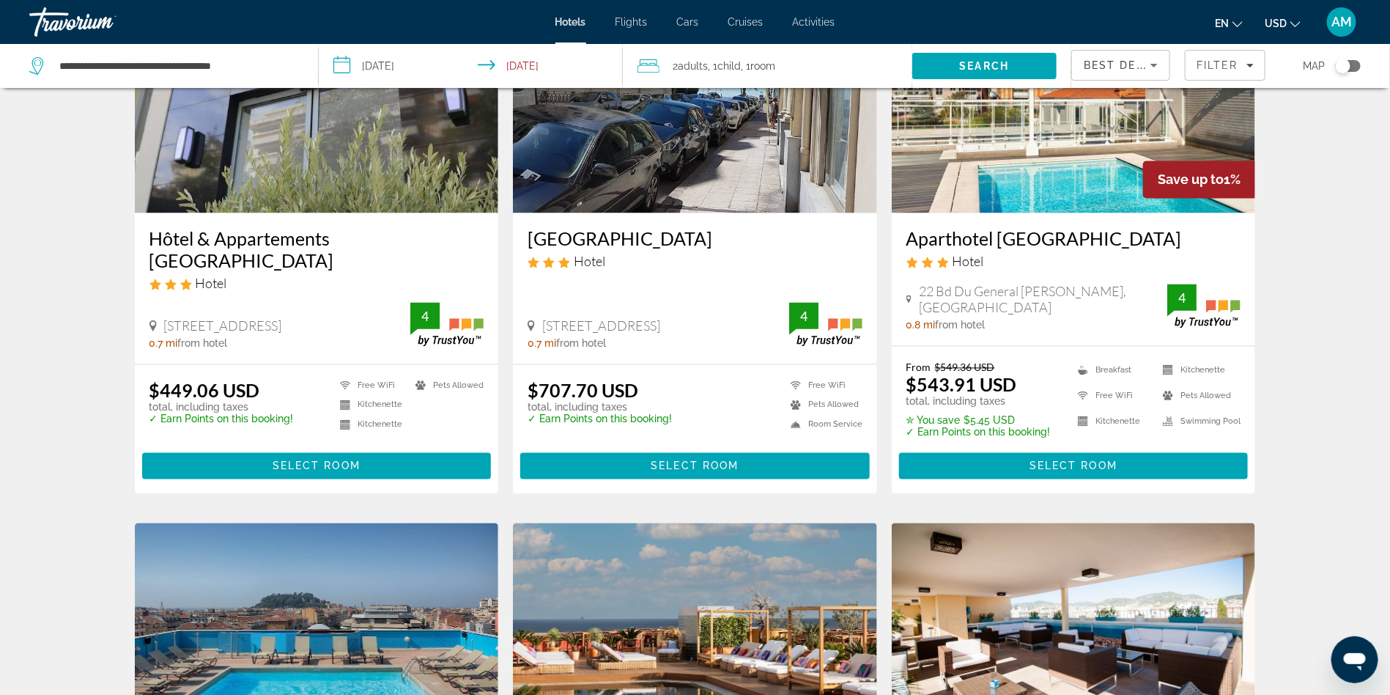
scroll to position [1194, 0]
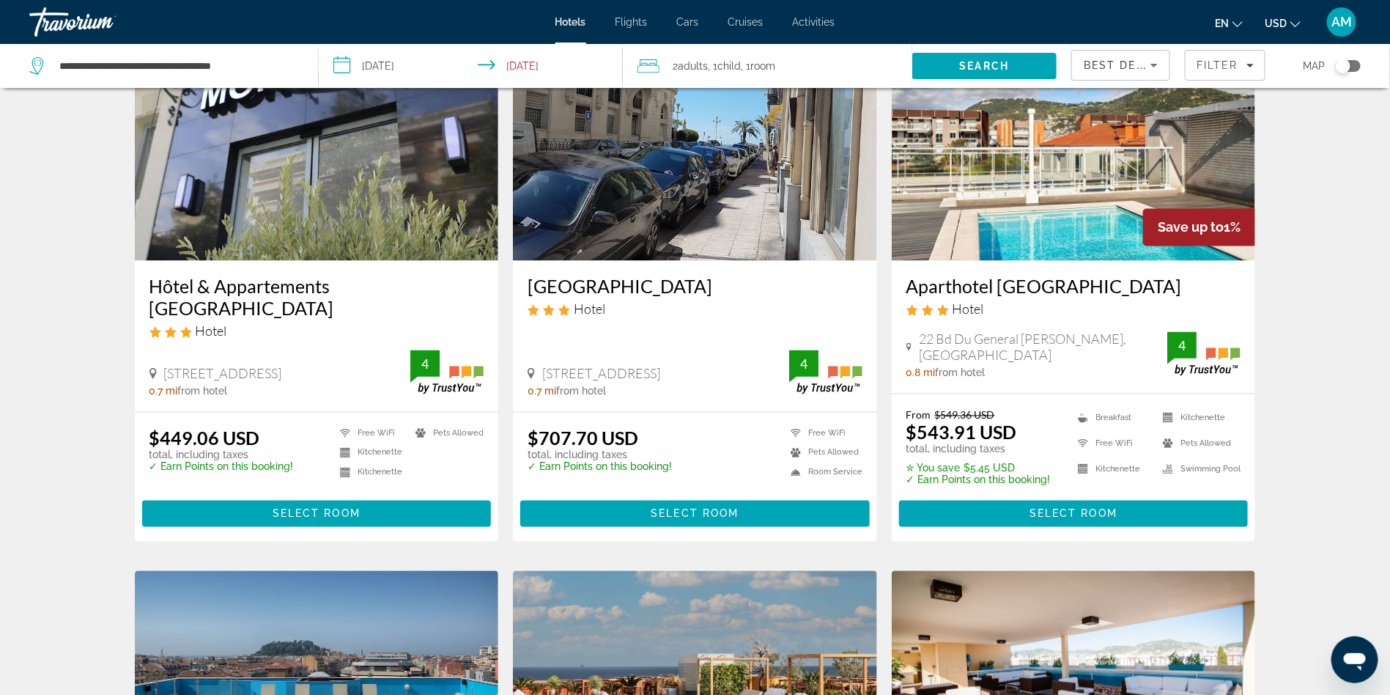
click at [358, 219] on img "Main content" at bounding box center [317, 143] width 364 height 235
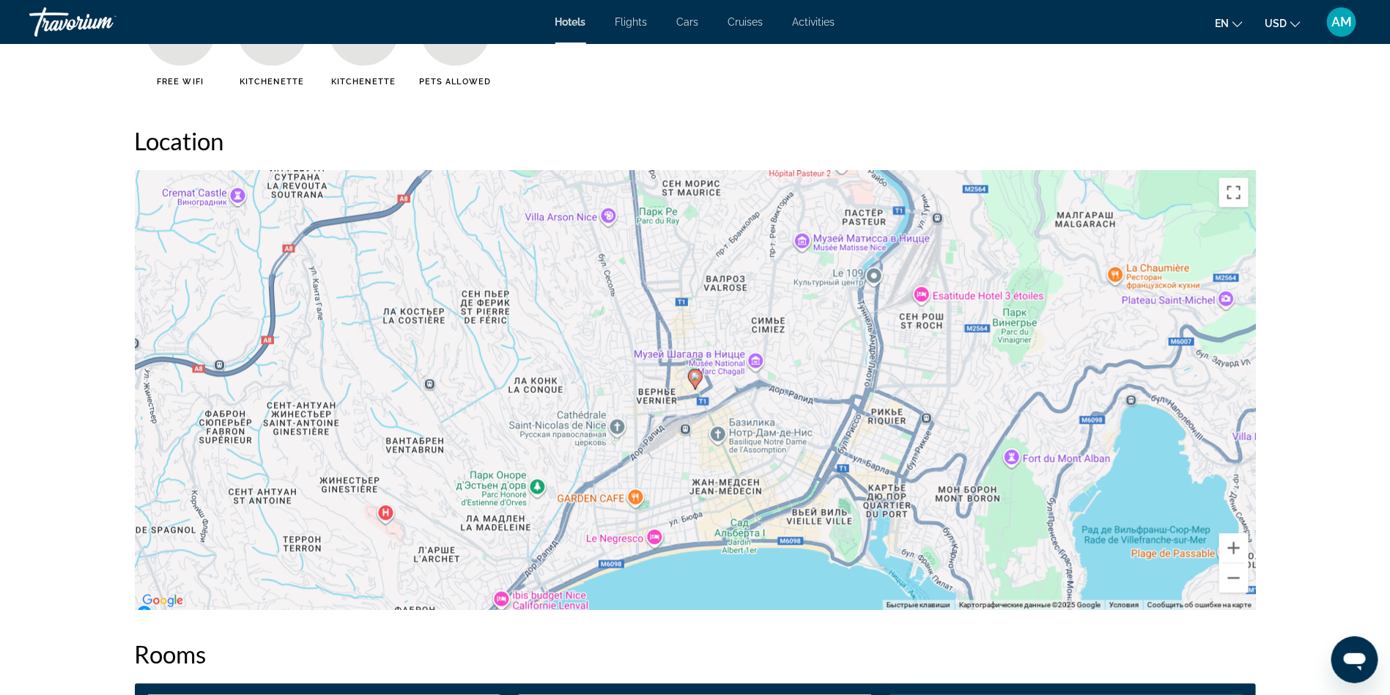
scroll to position [1365, 0]
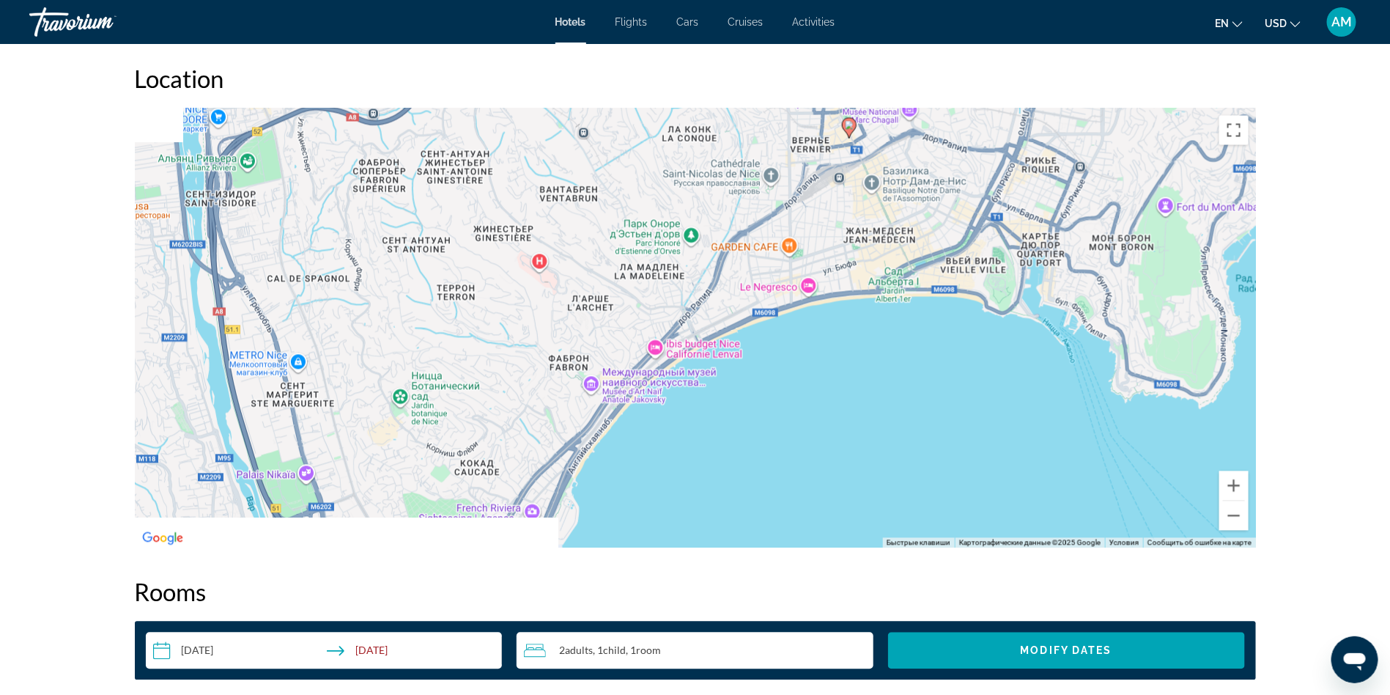
drag, startPoint x: 544, startPoint y: 436, endPoint x: 707, endPoint y: 235, distance: 259.5
click at [707, 235] on div "Чтобы активировать перетаскивание с помощью клавиатуры, нажмите Alt + Ввод. Пос…" at bounding box center [695, 328] width 1121 height 440
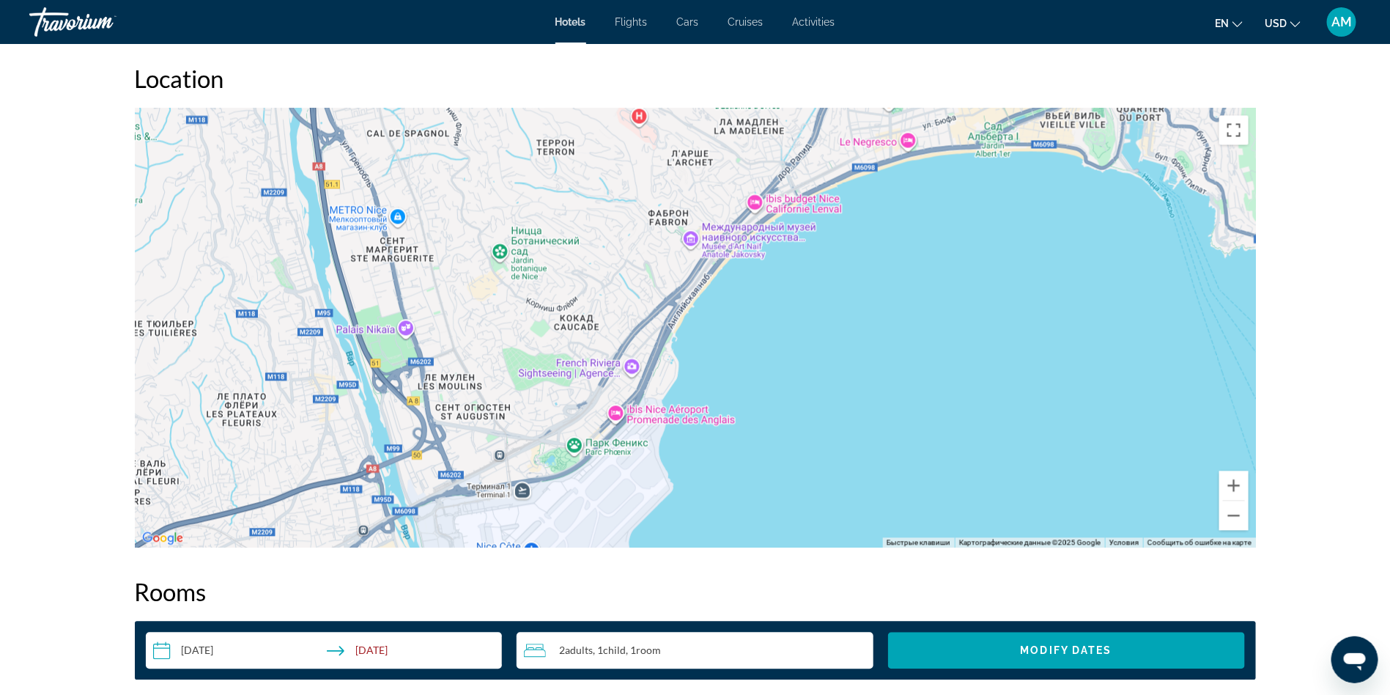
drag, startPoint x: 690, startPoint y: 369, endPoint x: 783, endPoint y: 225, distance: 172.2
click at [783, 225] on div "Чтобы активировать перетаскивание с помощью клавиатуры, нажмите Alt + Ввод. Пос…" at bounding box center [695, 328] width 1121 height 440
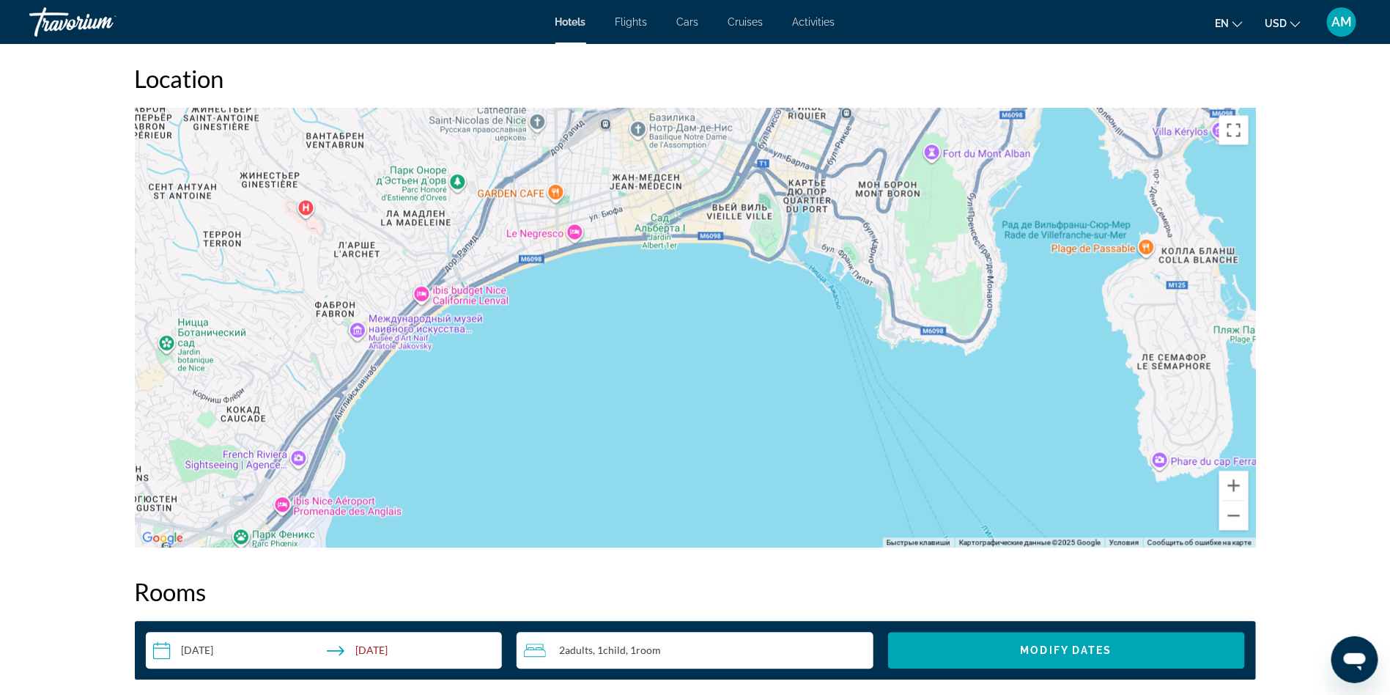
drag, startPoint x: 643, startPoint y: 421, endPoint x: 309, endPoint y: 508, distance: 345.4
click at [309, 508] on div "Чтобы активировать перетаскивание с помощью клавиатуры, нажмите Alt + Ввод. Пос…" at bounding box center [695, 328] width 1121 height 440
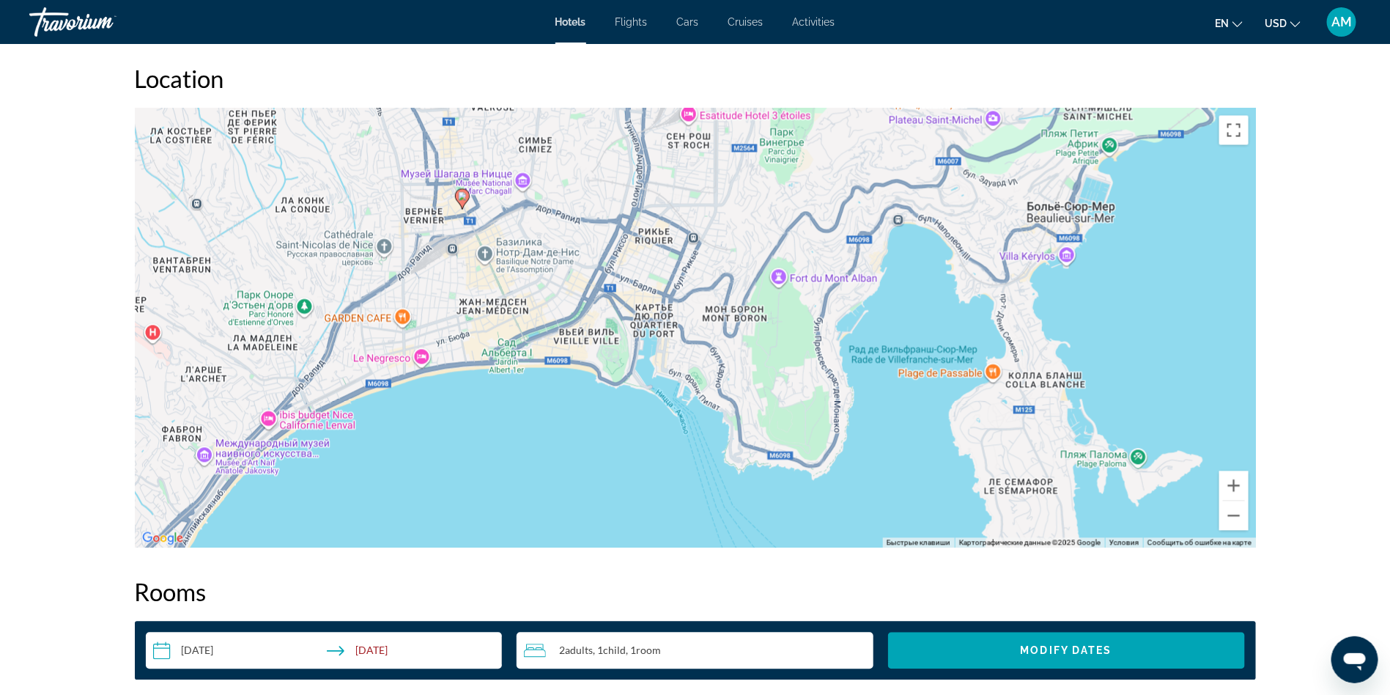
drag, startPoint x: 757, startPoint y: 281, endPoint x: 608, endPoint y: 393, distance: 186.3
click at [608, 393] on div "Чтобы активировать перетаскивание с помощью клавиатуры, нажмите Alt + Ввод. Пос…" at bounding box center [695, 328] width 1121 height 440
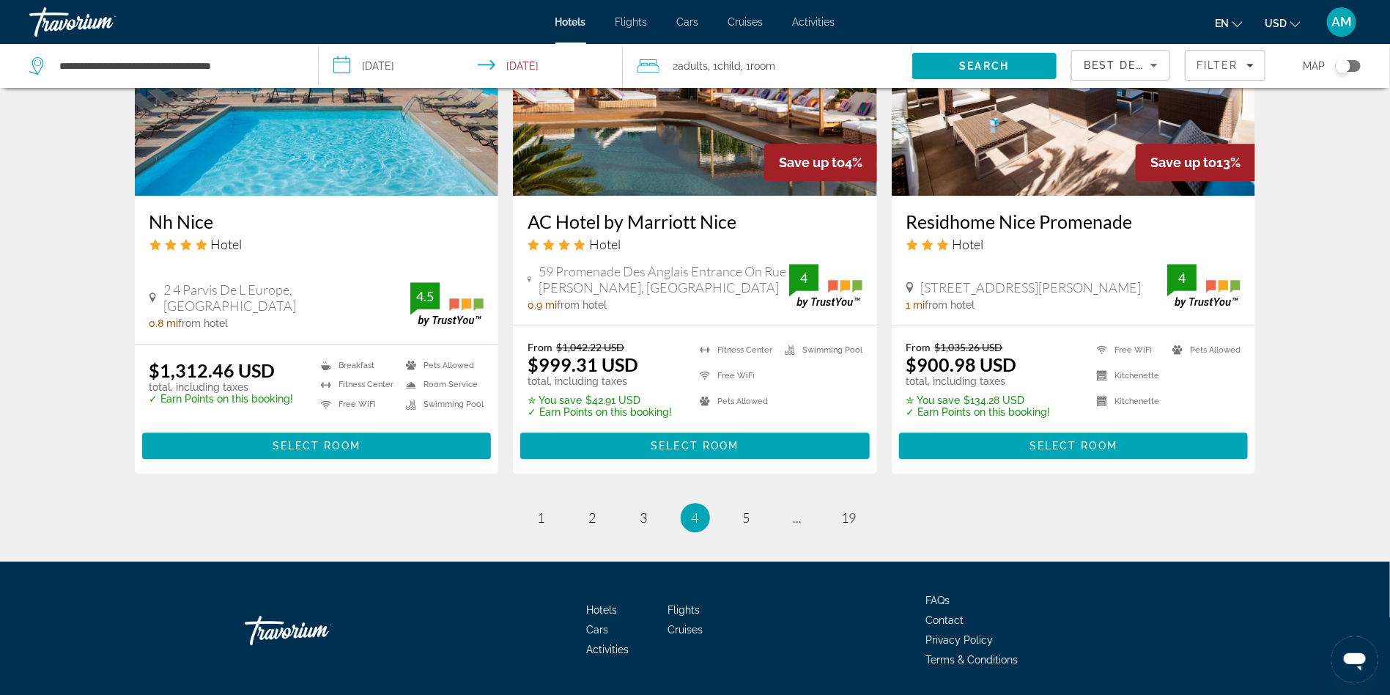
scroll to position [1844, 0]
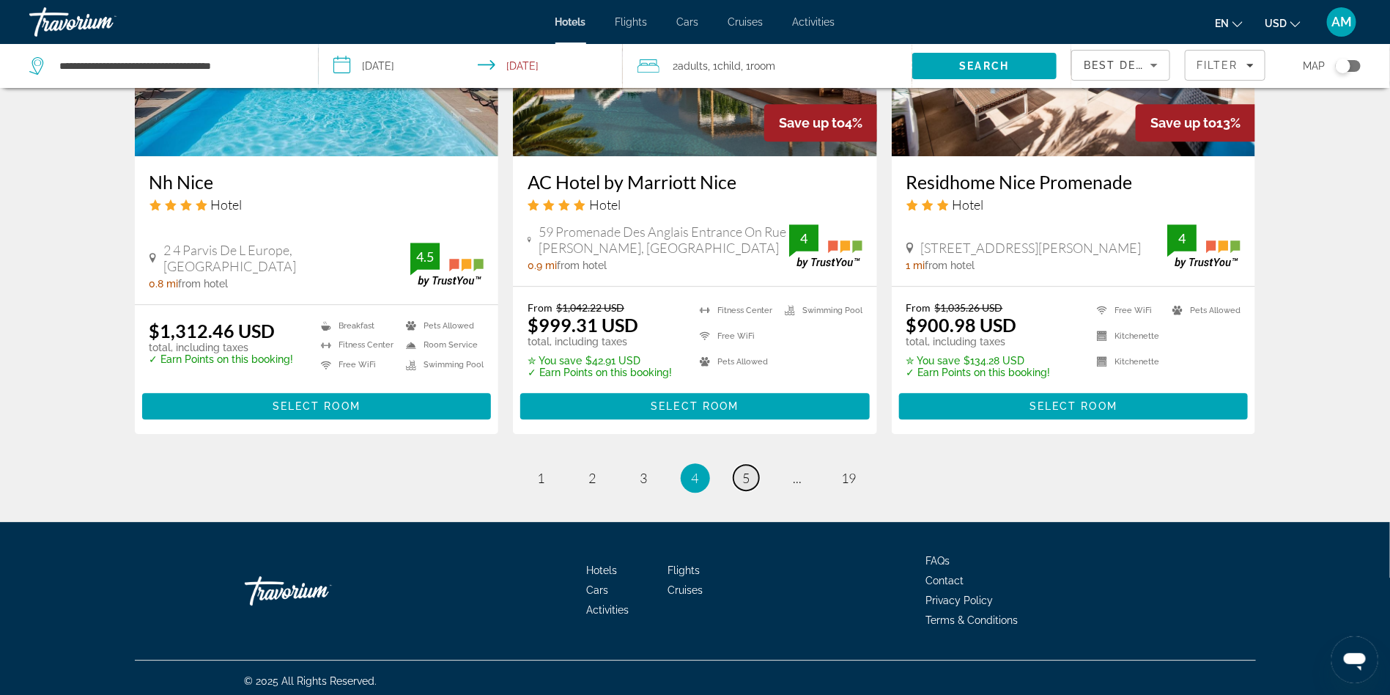
click at [745, 474] on span "5" at bounding box center [746, 478] width 7 height 16
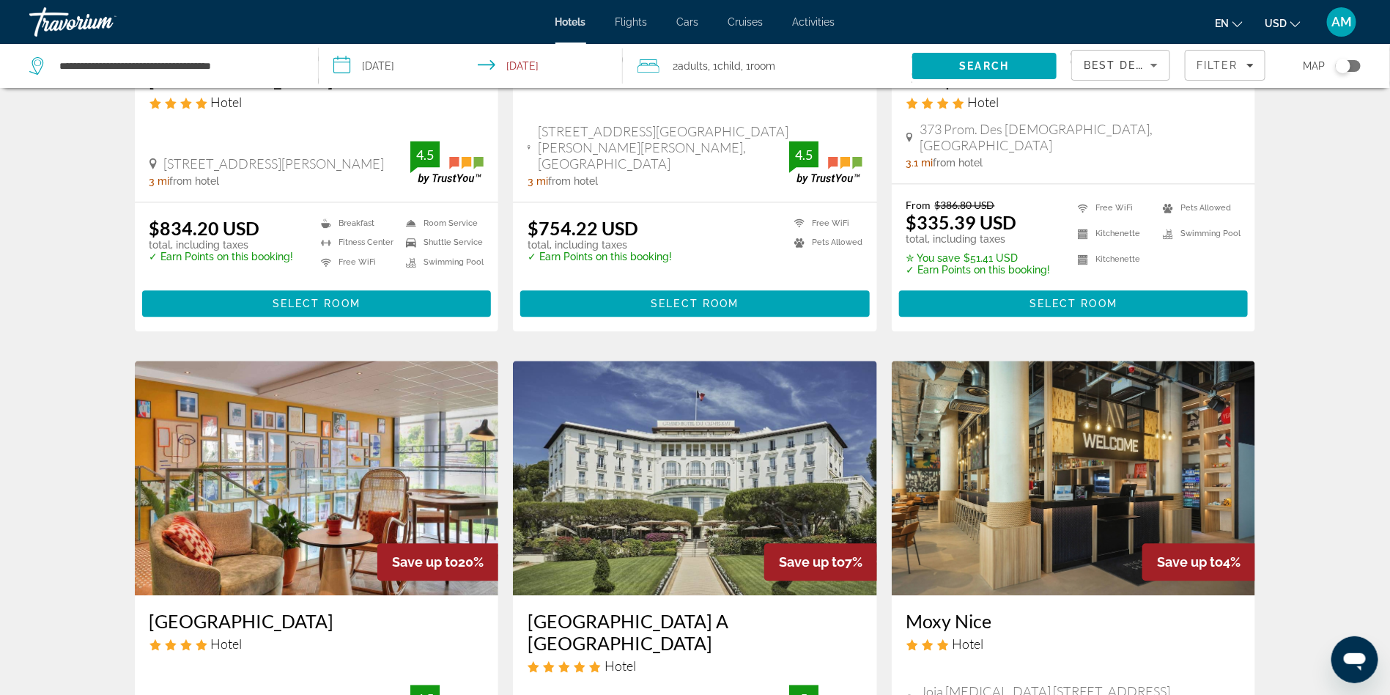
scroll to position [1823, 0]
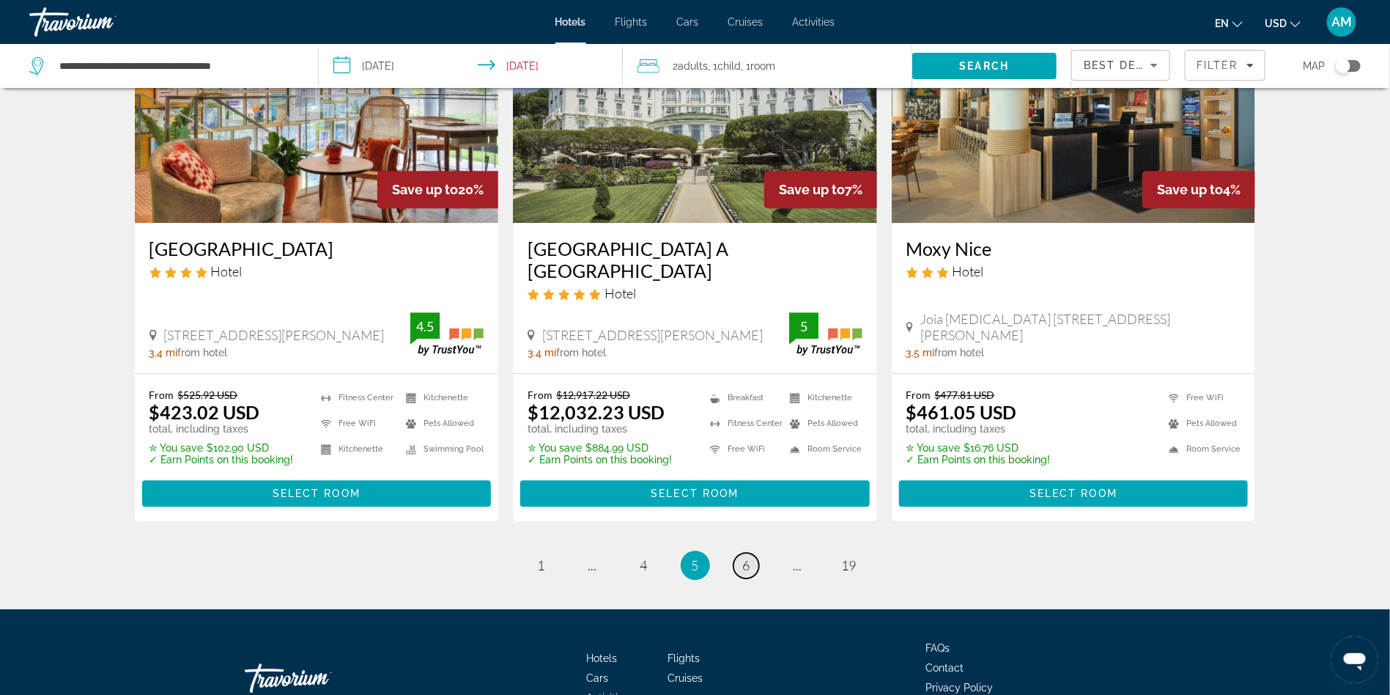
click at [754, 553] on link "page 6" at bounding box center [747, 566] width 26 height 26
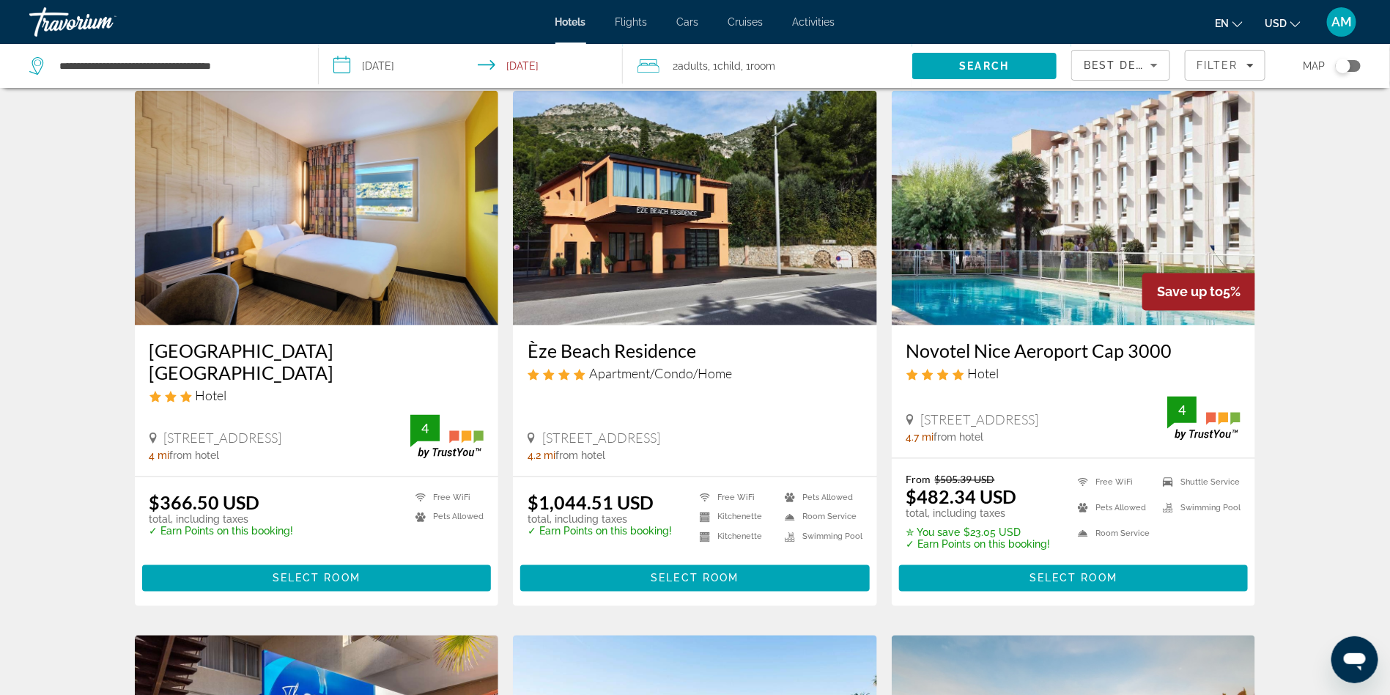
scroll to position [1101, 0]
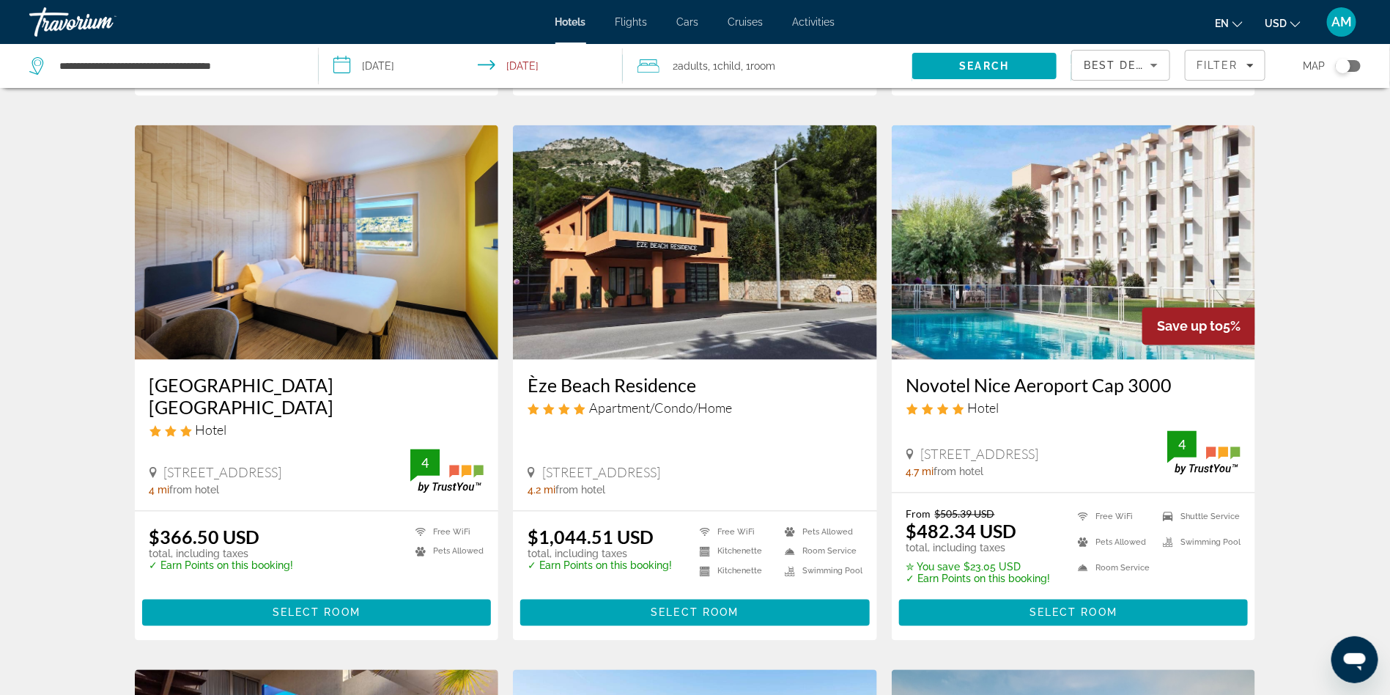
click at [344, 271] on img "Main content" at bounding box center [317, 242] width 364 height 235
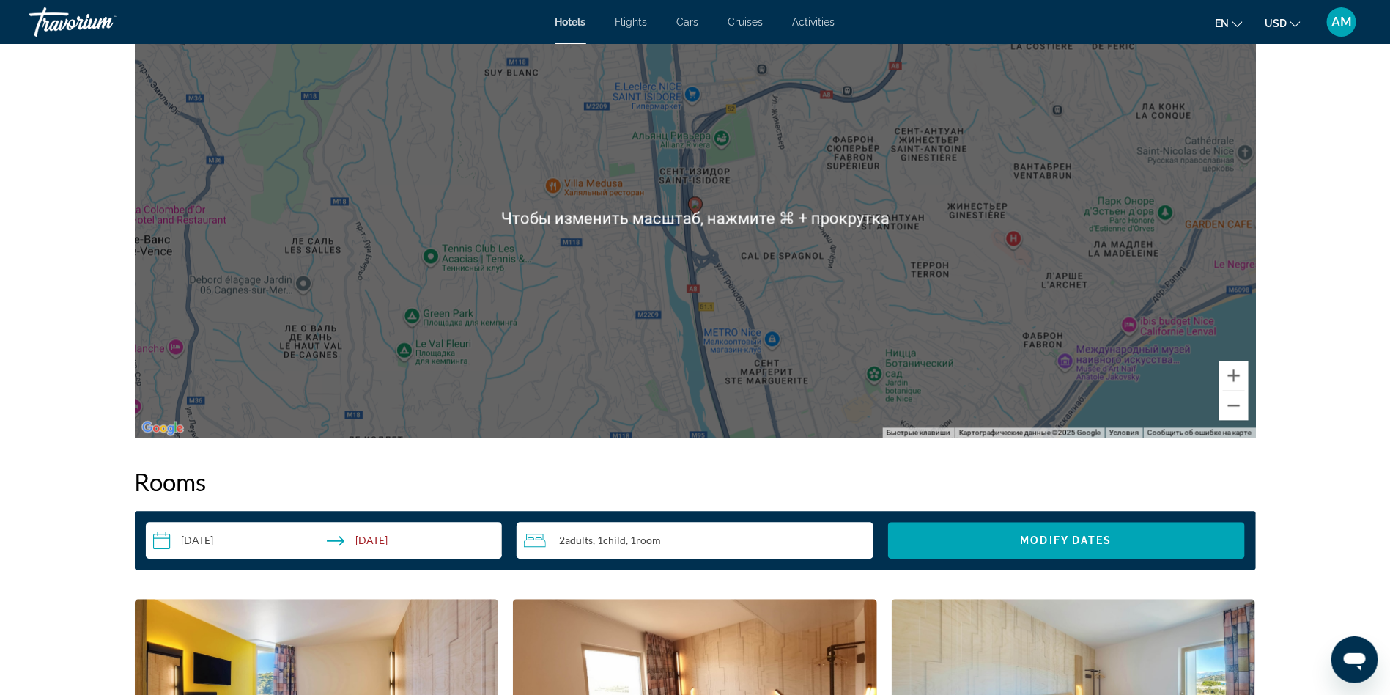
scroll to position [1433, 0]
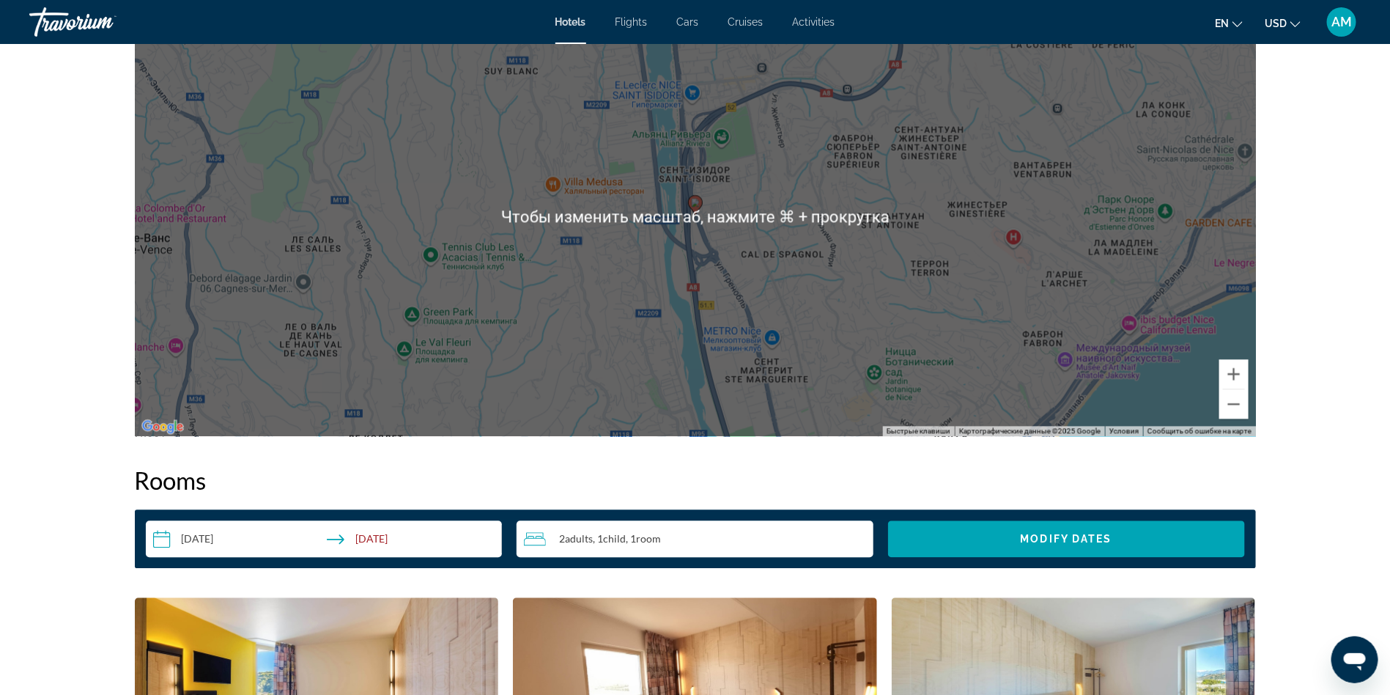
click at [1366, 182] on div "prev next [GEOGRAPHIC_DATA], , [GEOGRAPHIC_DATA] [GEOGRAPHIC_DATA] [GEOGRAPHIC_…" at bounding box center [695, 256] width 1390 height 3290
